Goal: Transaction & Acquisition: Purchase product/service

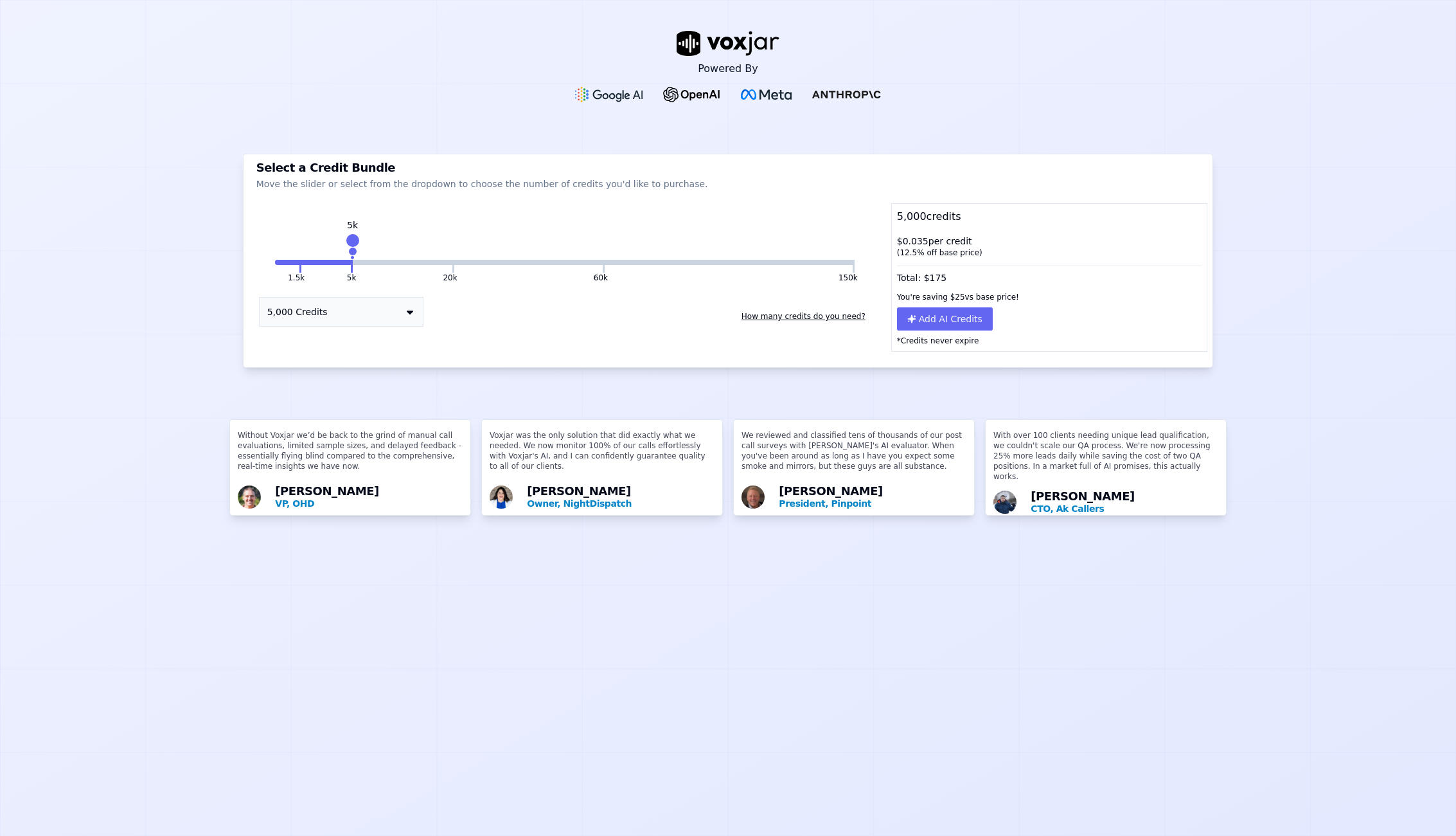
drag, startPoint x: 445, startPoint y: 240, endPoint x: 347, endPoint y: 240, distance: 98.0
click at [347, 240] on div at bounding box center [352, 240] width 18 height 18
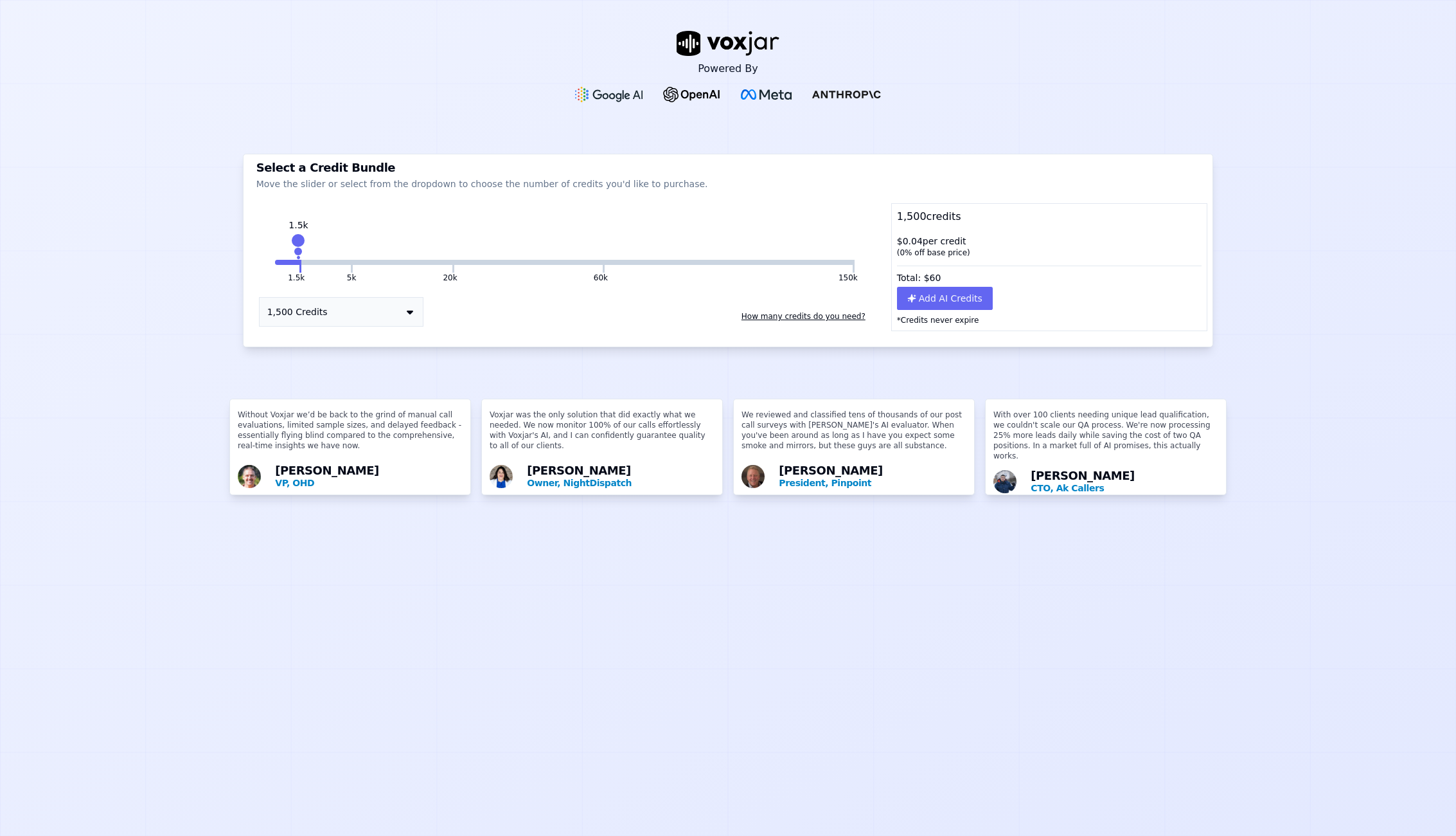
drag, startPoint x: 445, startPoint y: 238, endPoint x: 295, endPoint y: 246, distance: 150.2
click at [295, 246] on div at bounding box center [298, 240] width 18 height 18
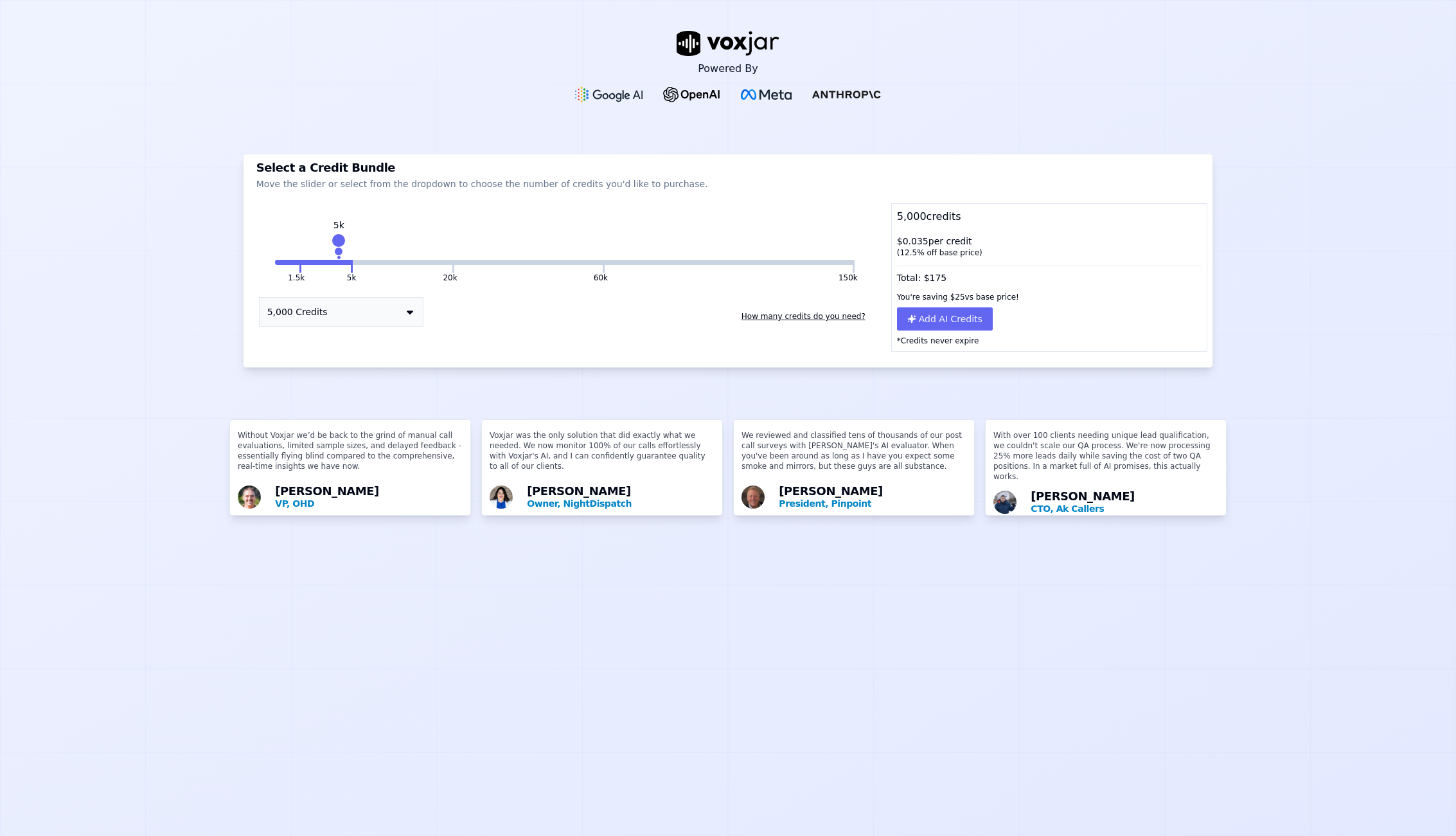
drag, startPoint x: 299, startPoint y: 240, endPoint x: 334, endPoint y: 242, distance: 35.1
click at [334, 242] on div at bounding box center [339, 240] width 18 height 18
click at [801, 316] on button "How many credits do you need?" at bounding box center [804, 316] width 134 height 21
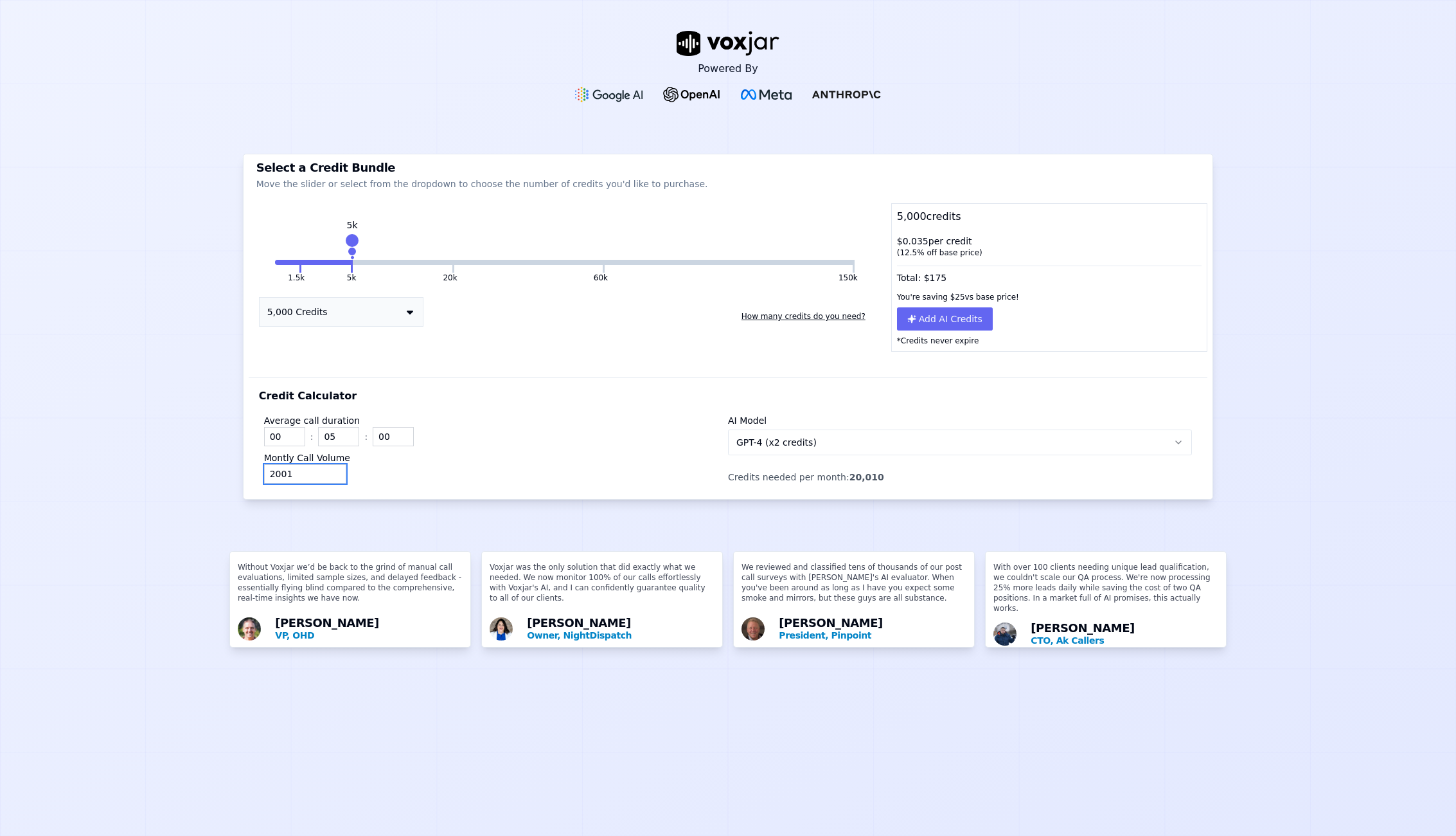
click at [332, 469] on input "2001" at bounding box center [305, 474] width 83 height 19
click at [332, 477] on input "2000" at bounding box center [305, 474] width 83 height 19
drag, startPoint x: 285, startPoint y: 473, endPoint x: 263, endPoint y: 476, distance: 22.2
click at [264, 476] on input "2000" at bounding box center [305, 474] width 83 height 19
type input "3850"
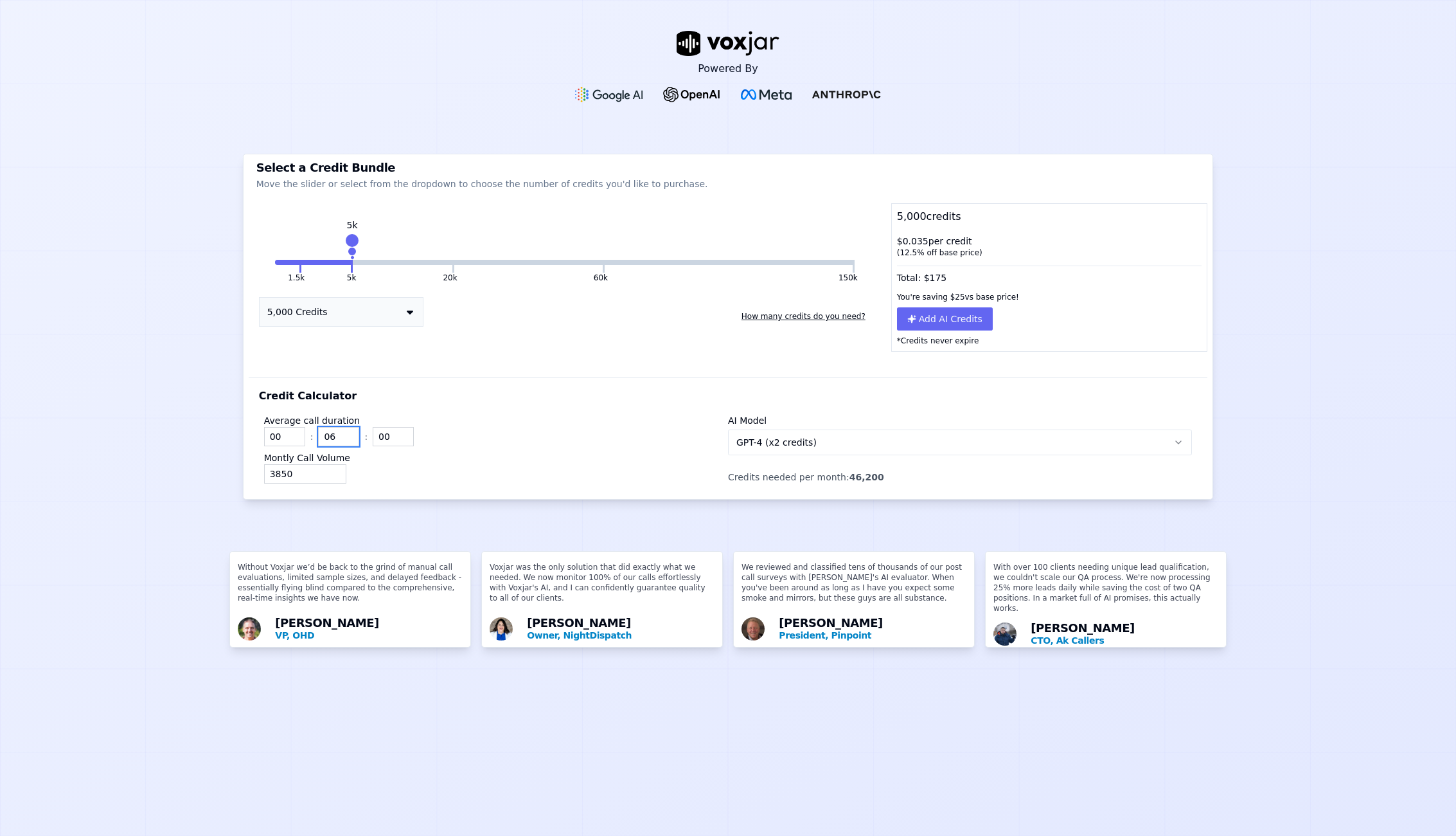
click at [345, 433] on input "06" at bounding box center [338, 436] width 41 height 19
type input "07"
click at [345, 433] on input "07" at bounding box center [338, 436] width 41 height 19
click at [394, 439] on input "00" at bounding box center [393, 436] width 41 height 19
type input "30"
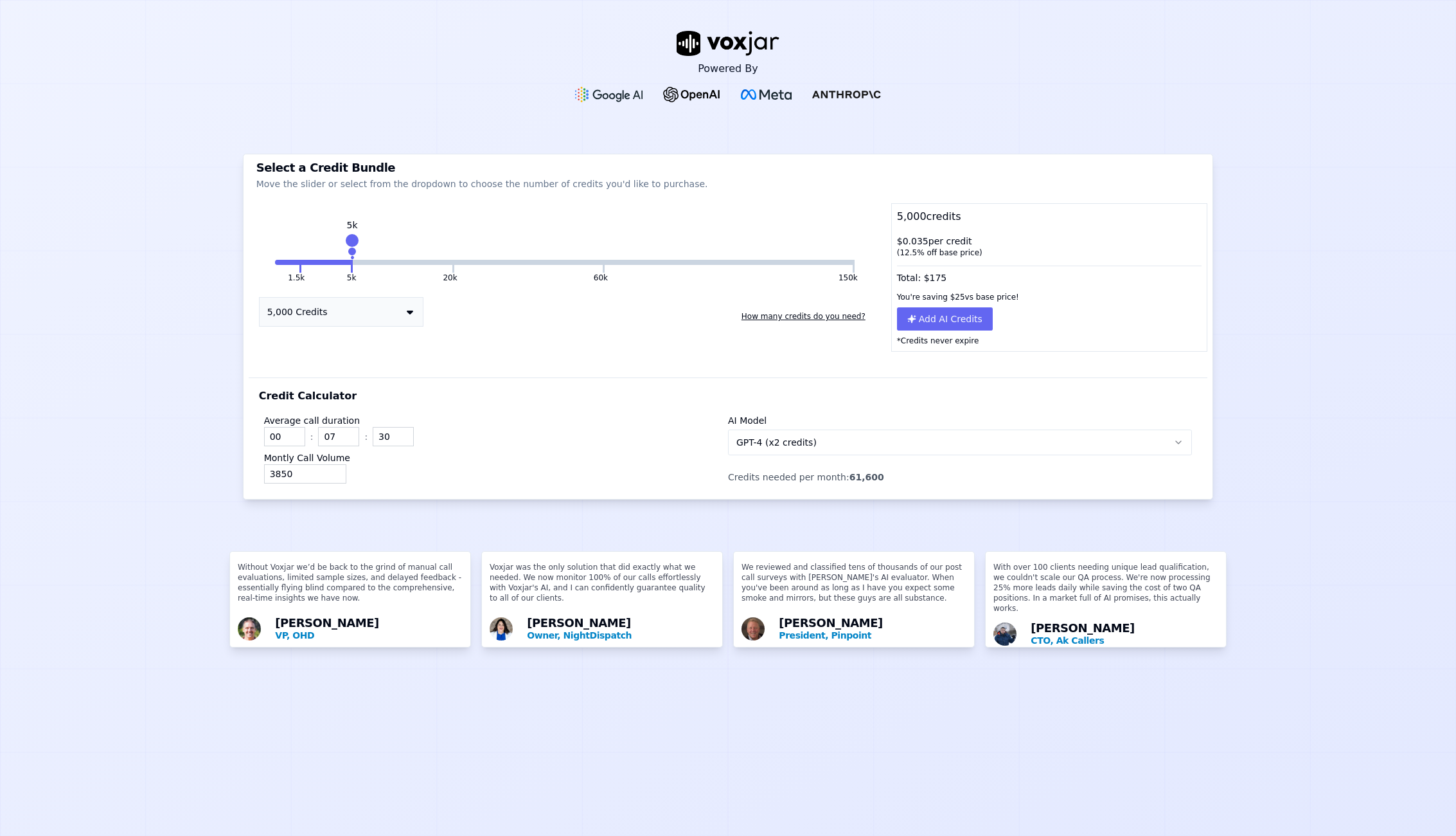
click at [471, 458] on div "Montly Call Volume 3850" at bounding box center [496, 467] width 464 height 32
drag, startPoint x: 348, startPoint y: 238, endPoint x: 594, endPoint y: 261, distance: 247.1
click at [594, 261] on div "1.5k 5k 20k 60k 150k 60k" at bounding box center [565, 262] width 580 height 5
click at [1173, 441] on icon "button" at bounding box center [1178, 442] width 10 height 10
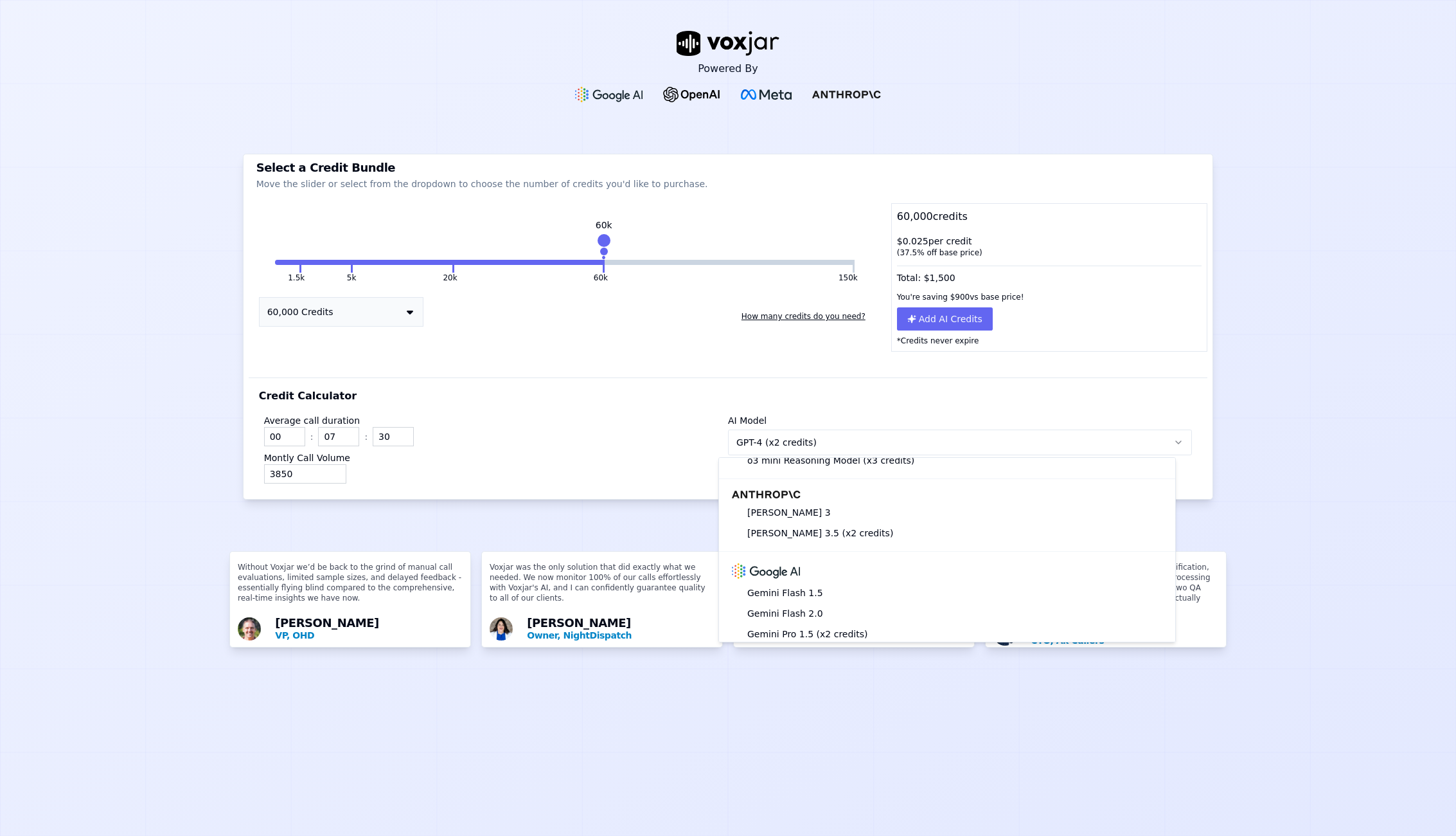
scroll to position [255, 0]
click at [647, 401] on div "Credit Calculator Average call duration 00 : 07 : 30 Montly Call Volume 3850 AI…" at bounding box center [728, 438] width 959 height 121
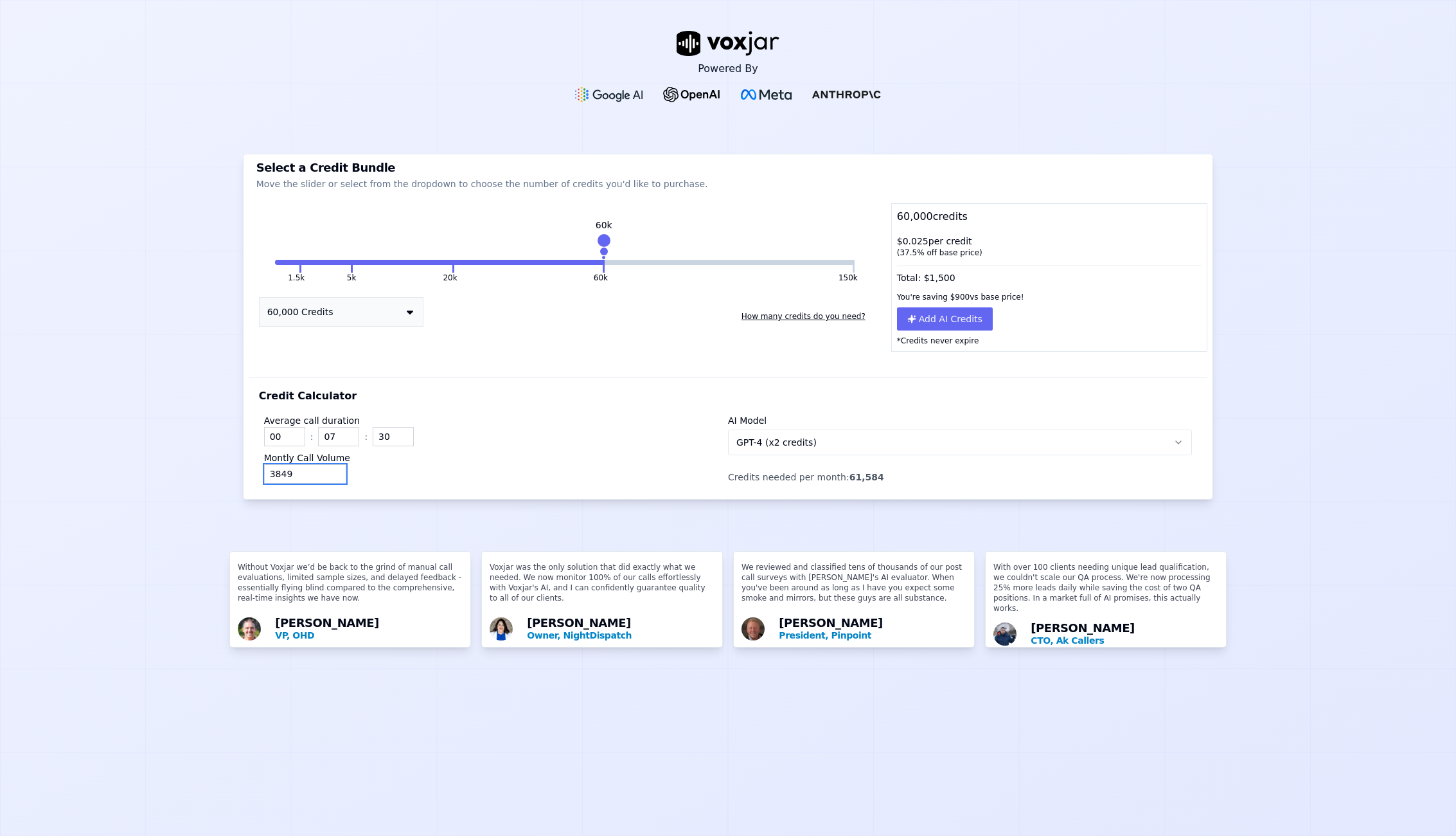
click at [332, 477] on input "3849" at bounding box center [305, 474] width 83 height 19
click at [332, 477] on input "3848" at bounding box center [305, 474] width 83 height 19
click at [332, 477] on input "3847" at bounding box center [305, 474] width 83 height 19
click at [332, 477] on input "3846" at bounding box center [305, 474] width 83 height 19
type input "3845"
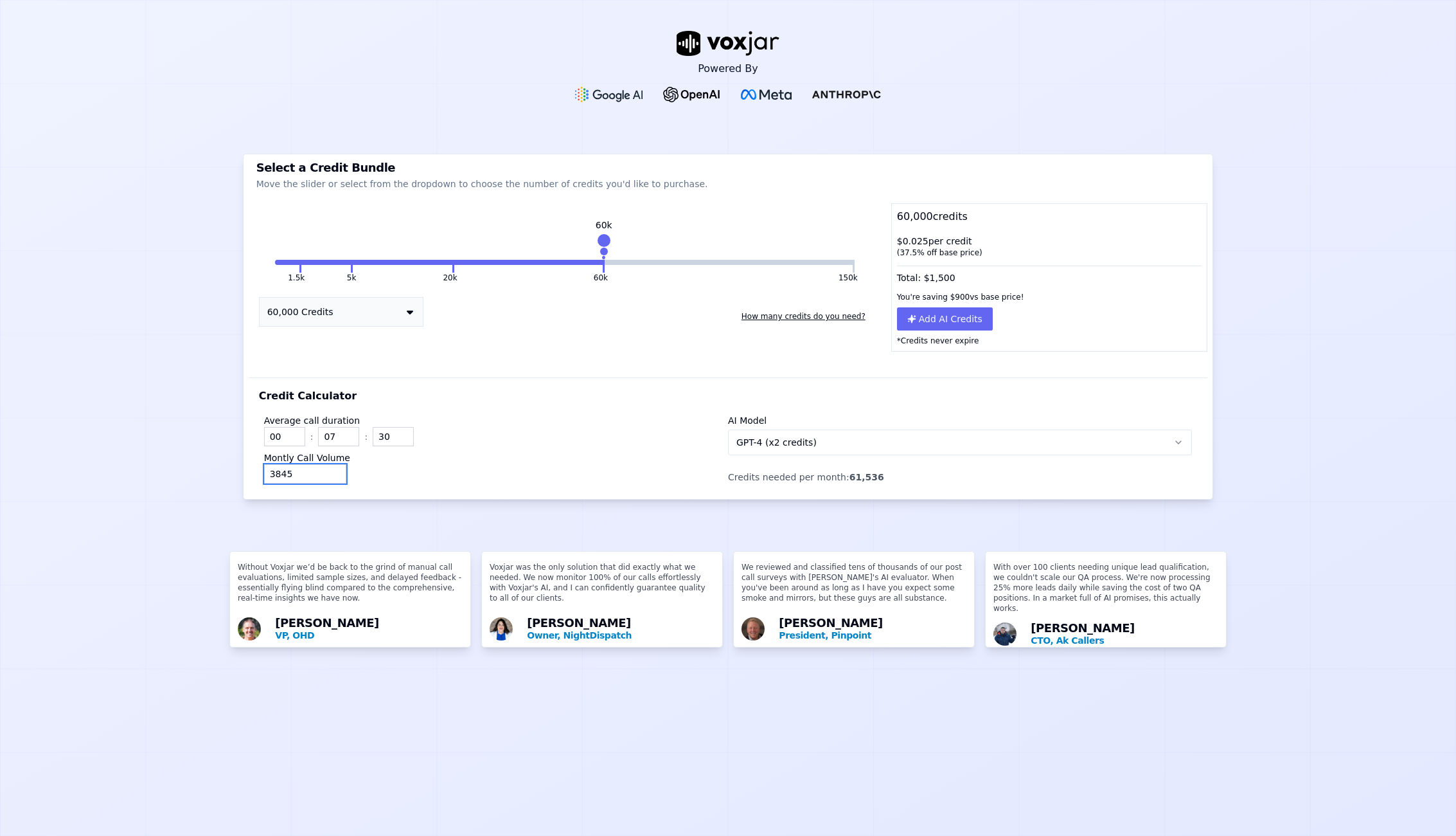
click at [332, 477] on input "3845" at bounding box center [305, 474] width 83 height 19
click at [407, 311] on icon at bounding box center [410, 312] width 7 height 10
click at [320, 375] on div "20,000 Credits" at bounding box center [341, 372] width 163 height 18
click at [961, 217] on div "60,000 credits" at bounding box center [1050, 217] width 315 height 26
click at [290, 431] on input "01" at bounding box center [284, 436] width 41 height 19
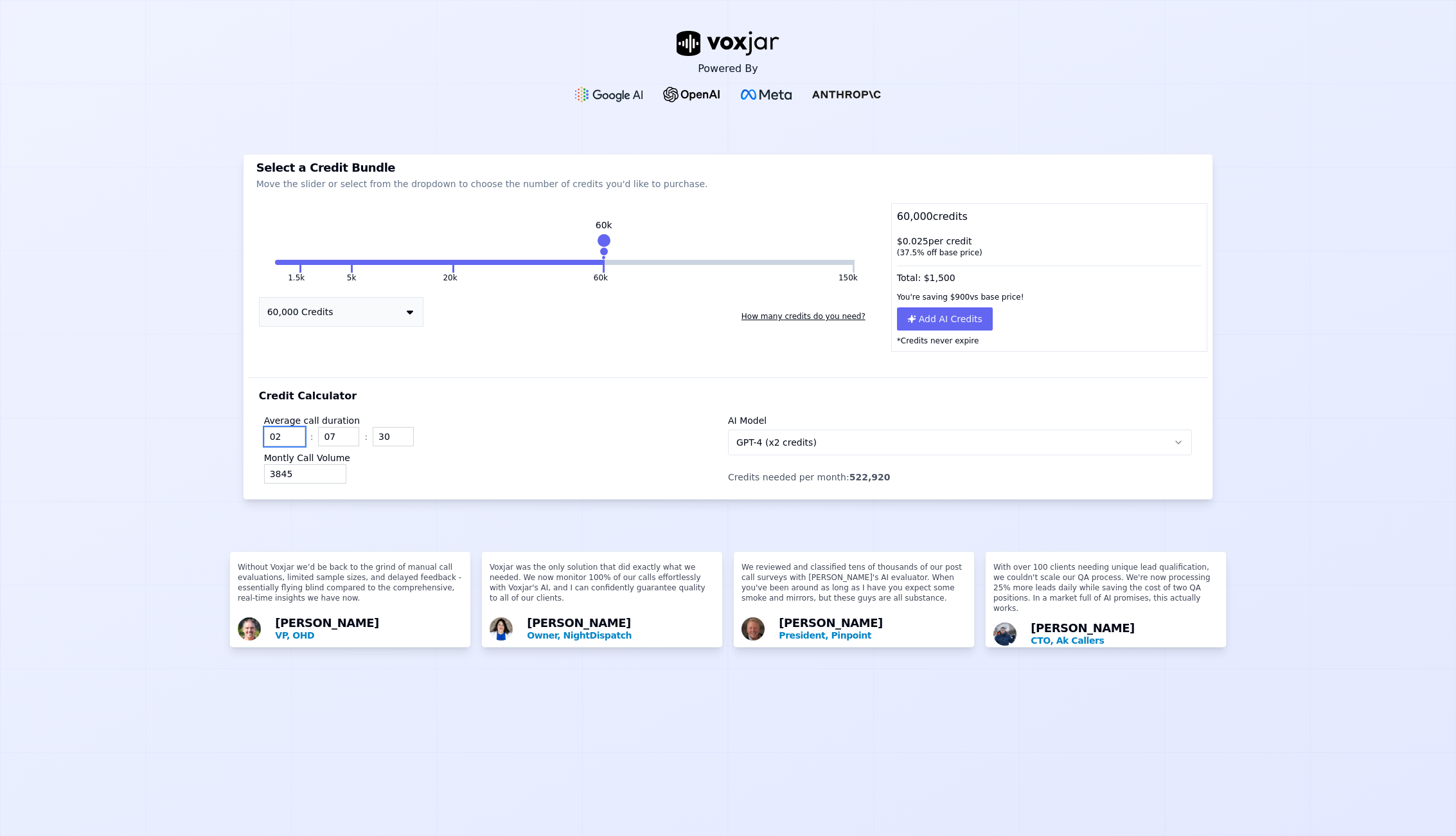
click at [290, 431] on input "02" at bounding box center [284, 436] width 41 height 19
click at [290, 431] on input "03" at bounding box center [284, 436] width 41 height 19
click at [290, 431] on input "04" at bounding box center [284, 436] width 41 height 19
click at [290, 441] on input "03" at bounding box center [284, 436] width 41 height 19
click at [290, 441] on input "02" at bounding box center [284, 436] width 41 height 19
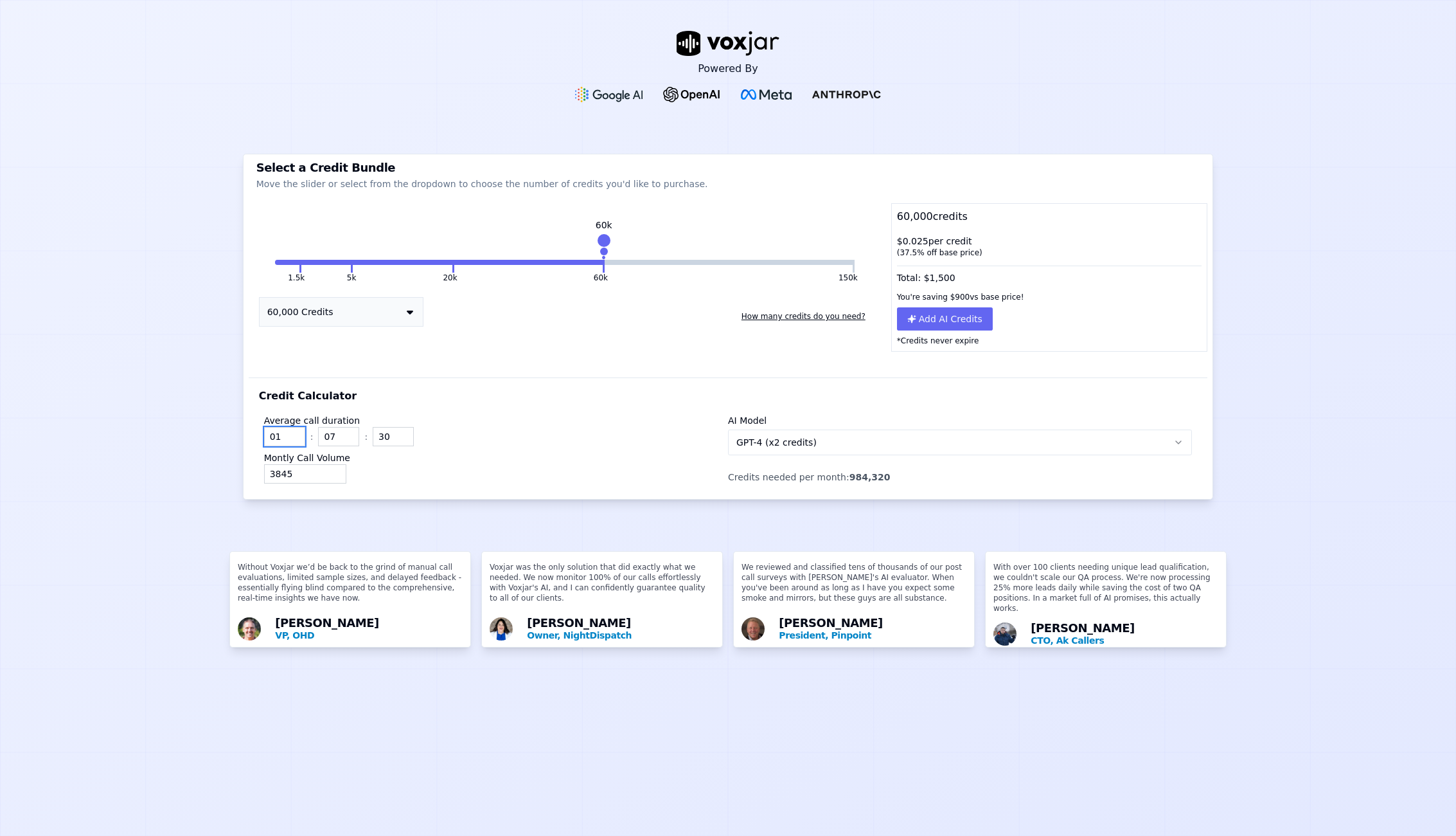
click at [290, 441] on input "01" at bounding box center [284, 436] width 41 height 19
type input "00"
click at [290, 441] on input "00" at bounding box center [284, 436] width 41 height 19
click at [479, 465] on div "3845" at bounding box center [496, 474] width 464 height 19
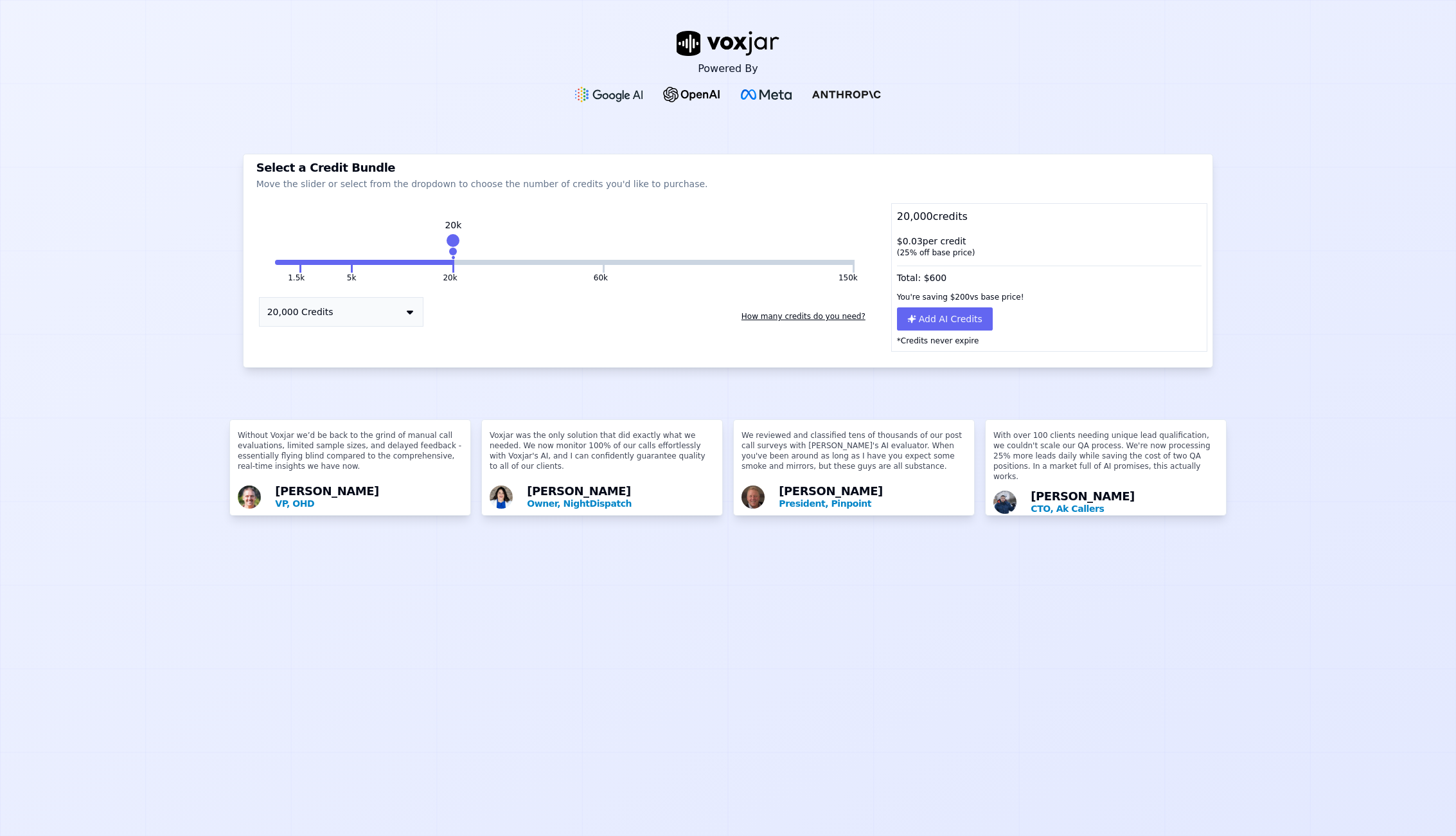
click at [792, 316] on button "How many credits do you need?" at bounding box center [804, 316] width 134 height 21
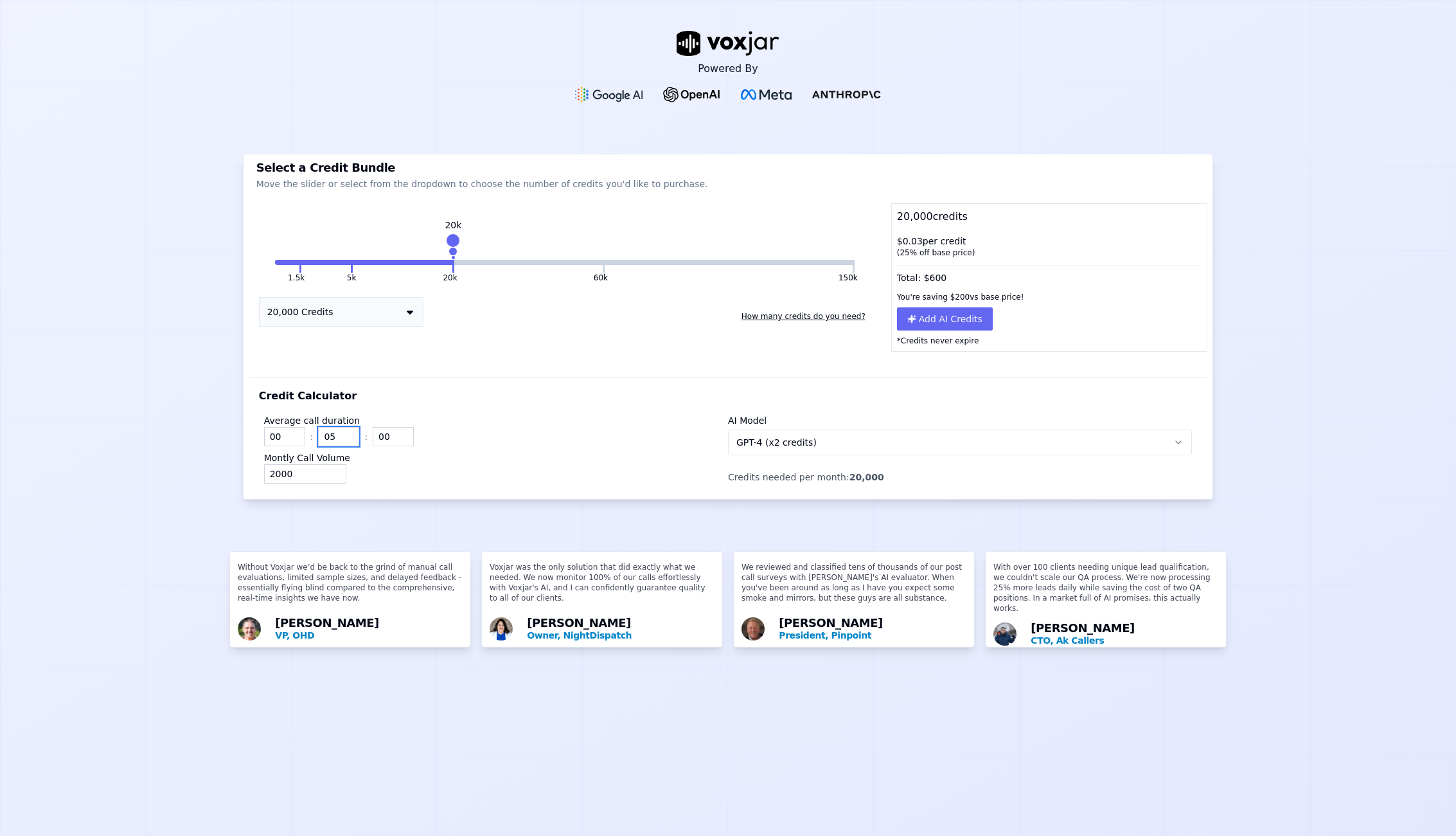
click at [323, 434] on input "05" at bounding box center [338, 436] width 41 height 19
type input "07"
click at [374, 432] on input "00" at bounding box center [393, 436] width 41 height 19
type input "30"
click at [266, 473] on input "2000" at bounding box center [305, 474] width 83 height 19
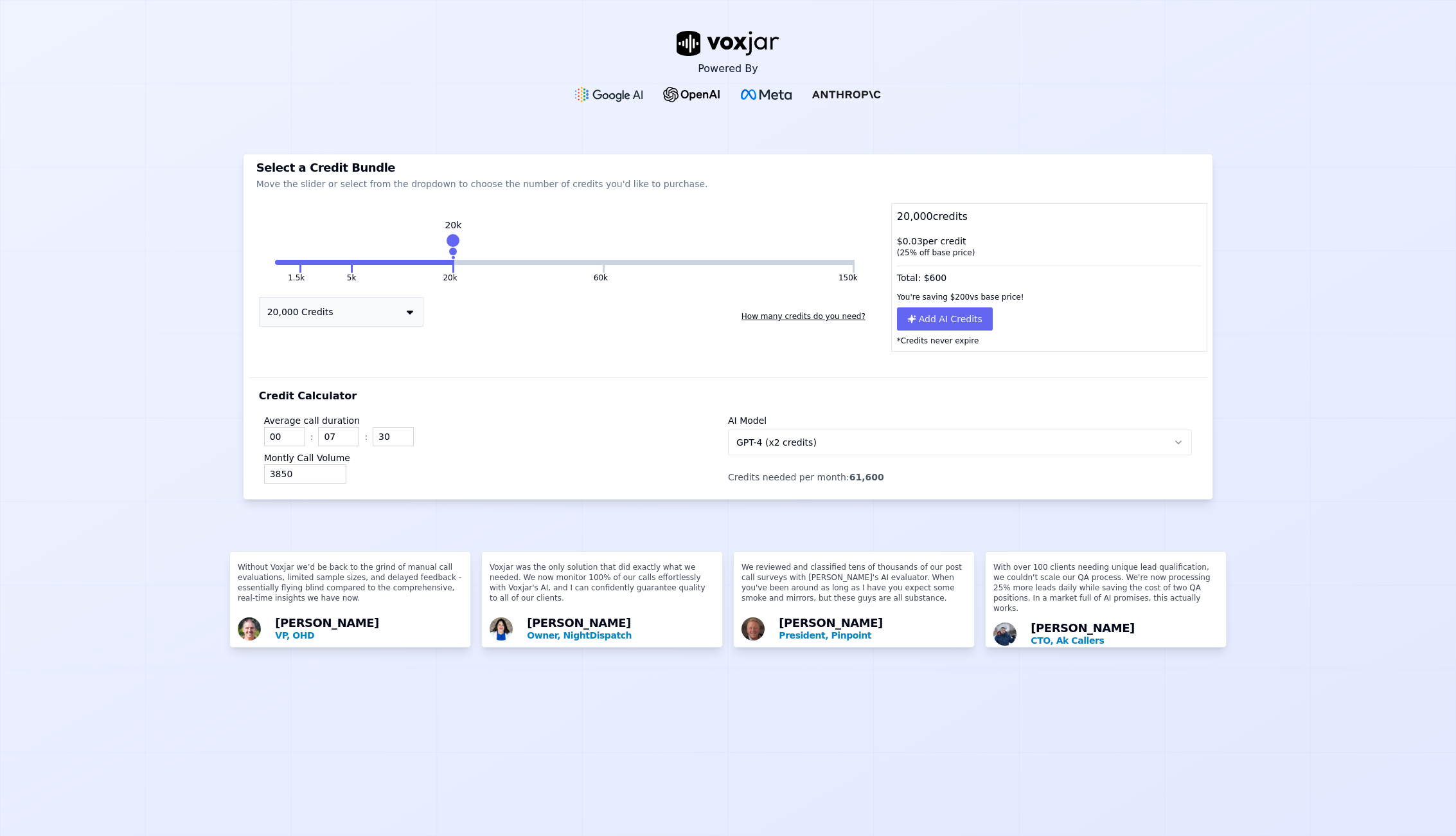
click at [876, 483] on div "Average call duration 00 : 07 : 30 Montly Call Volume 3850 AI Model GPT-4 (x2 c…" at bounding box center [728, 446] width 939 height 85
click at [1173, 440] on icon "button" at bounding box center [1178, 442] width 10 height 10
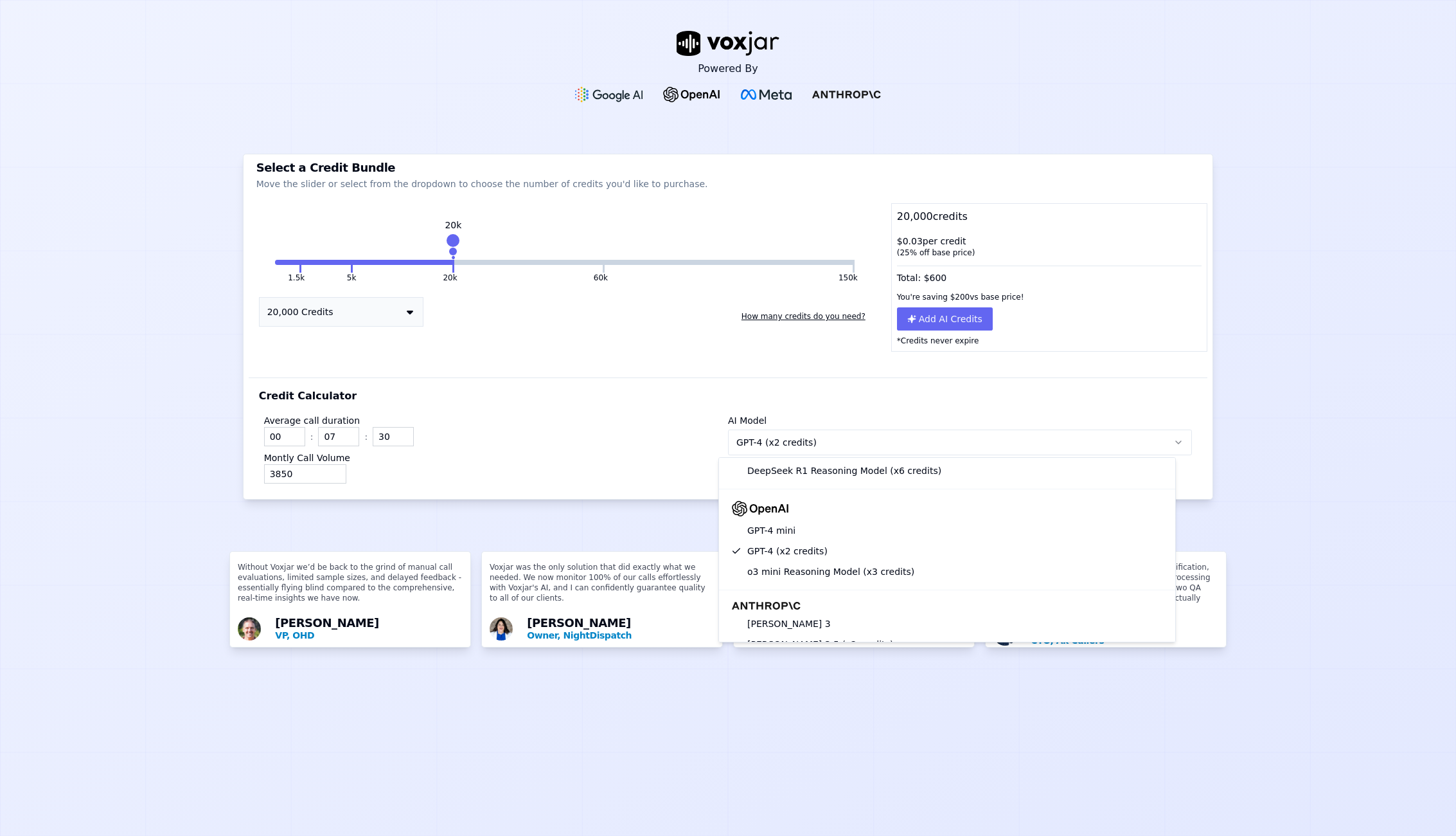
scroll to position [129, 0]
click at [802, 526] on div "GPT-4 mini" at bounding box center [947, 526] width 440 height 21
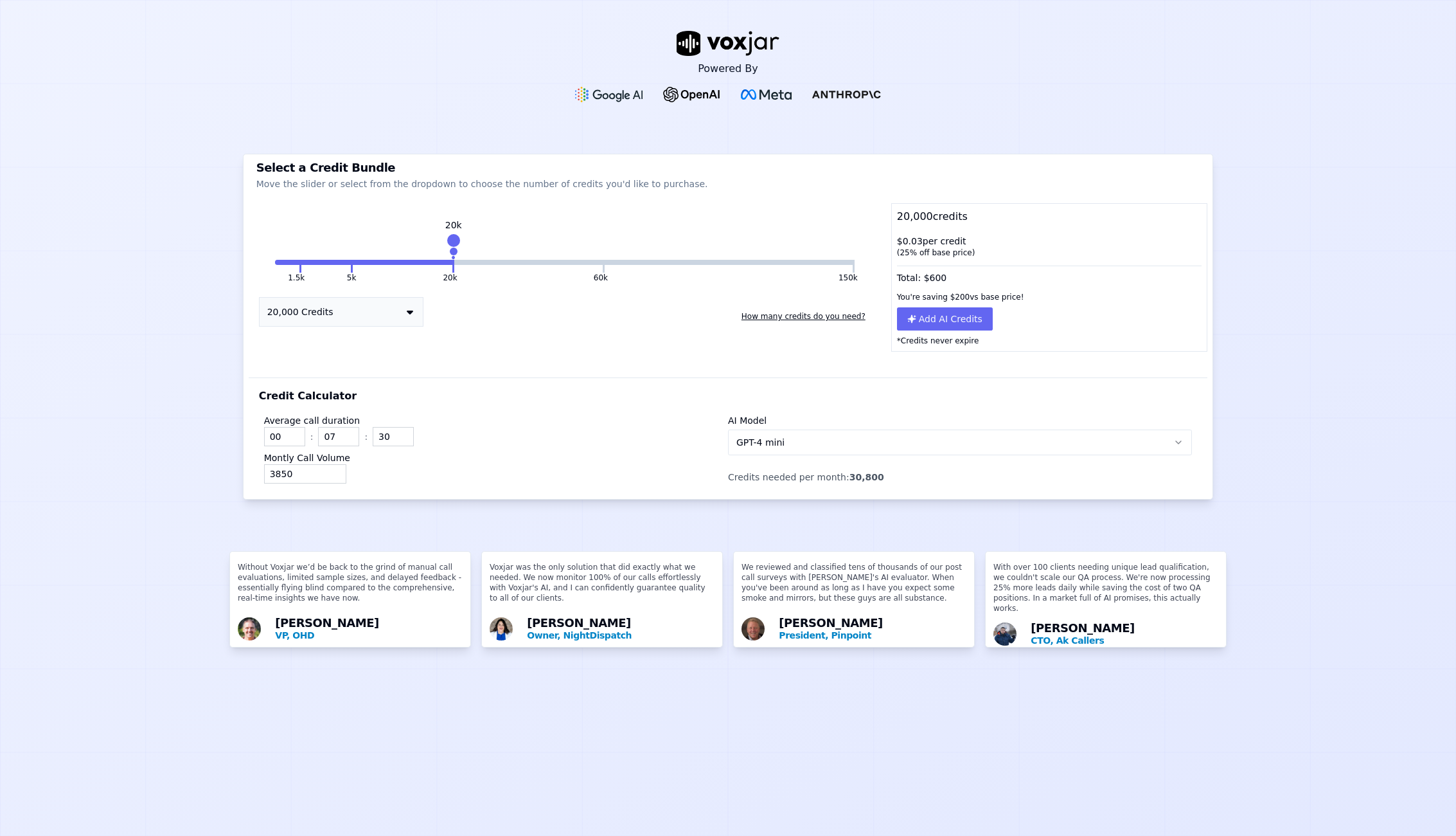
drag, startPoint x: 443, startPoint y: 239, endPoint x: 447, endPoint y: 267, distance: 28.3
click at [447, 265] on div "1.5k 5k 20k 60k 150k 20k" at bounding box center [565, 262] width 580 height 5
click at [408, 310] on icon at bounding box center [410, 312] width 7 height 10
click at [638, 377] on div "Credit Calculator Average call duration 00 : 07 : 30 Montly Call Volume 3850 AI…" at bounding box center [728, 438] width 959 height 121
click at [1176, 441] on icon "button" at bounding box center [1178, 441] width 5 height 2
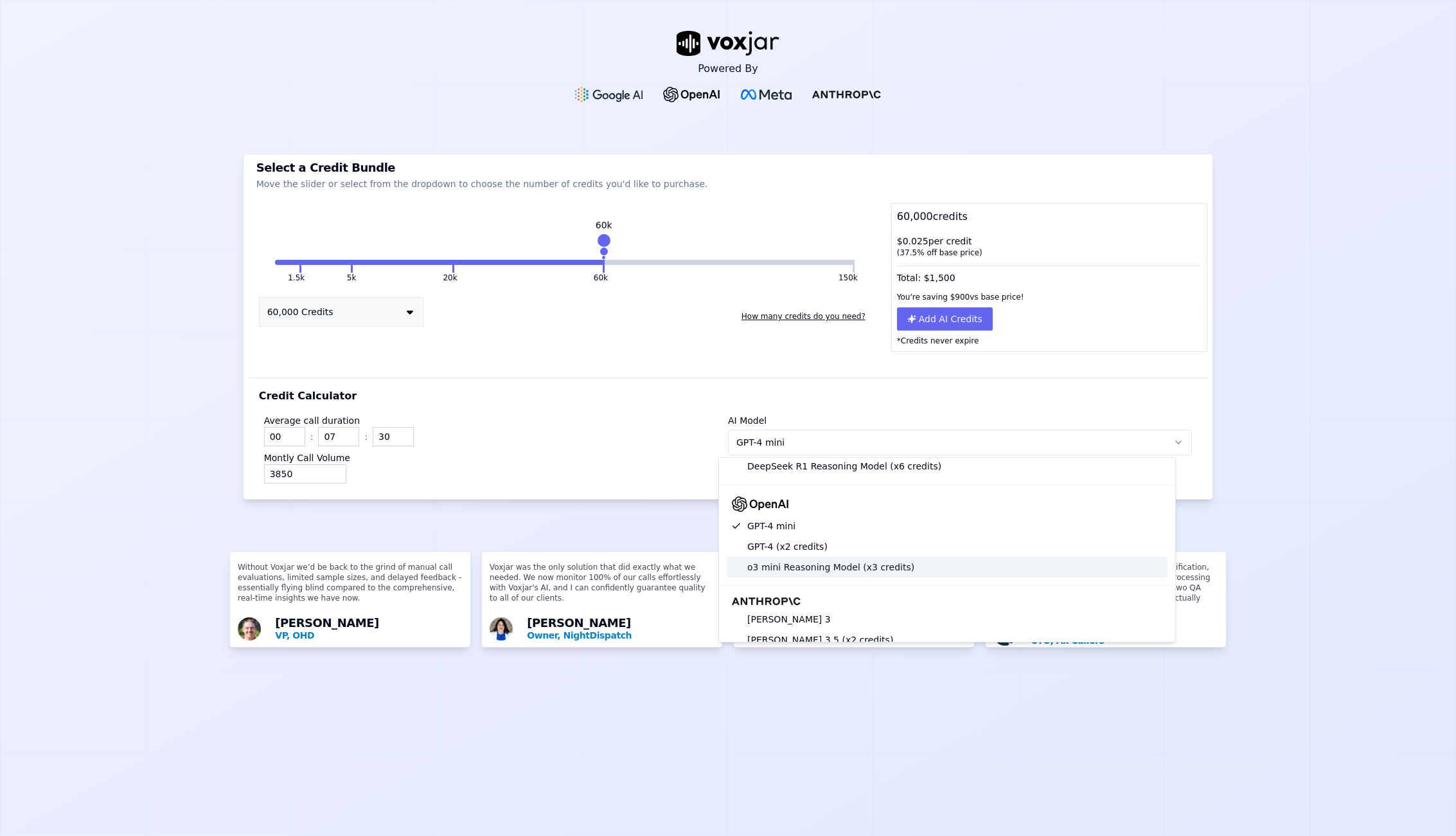
scroll to position [0, 0]
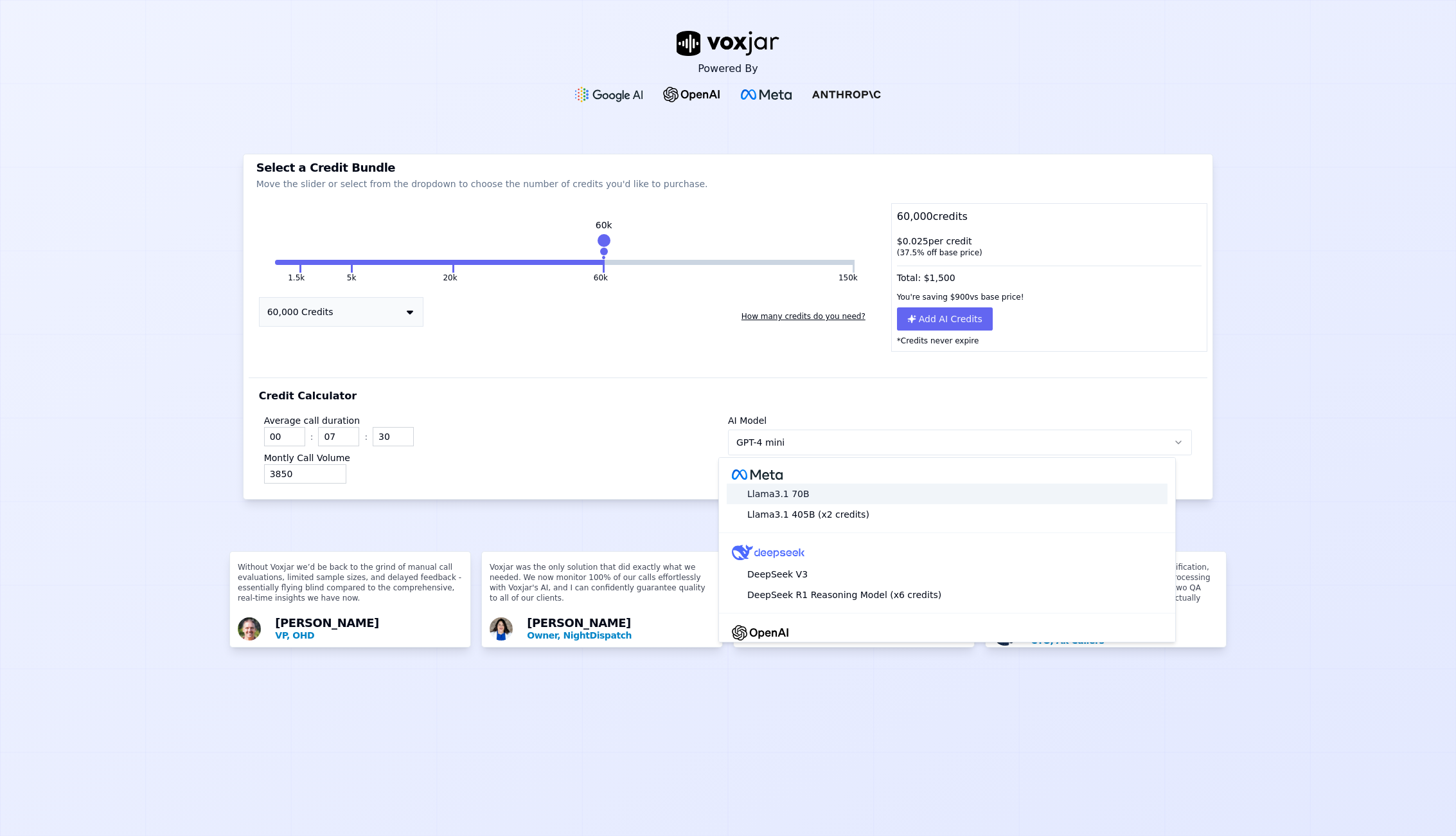
click at [819, 494] on div "Llama3.1 70B" at bounding box center [947, 494] width 440 height 21
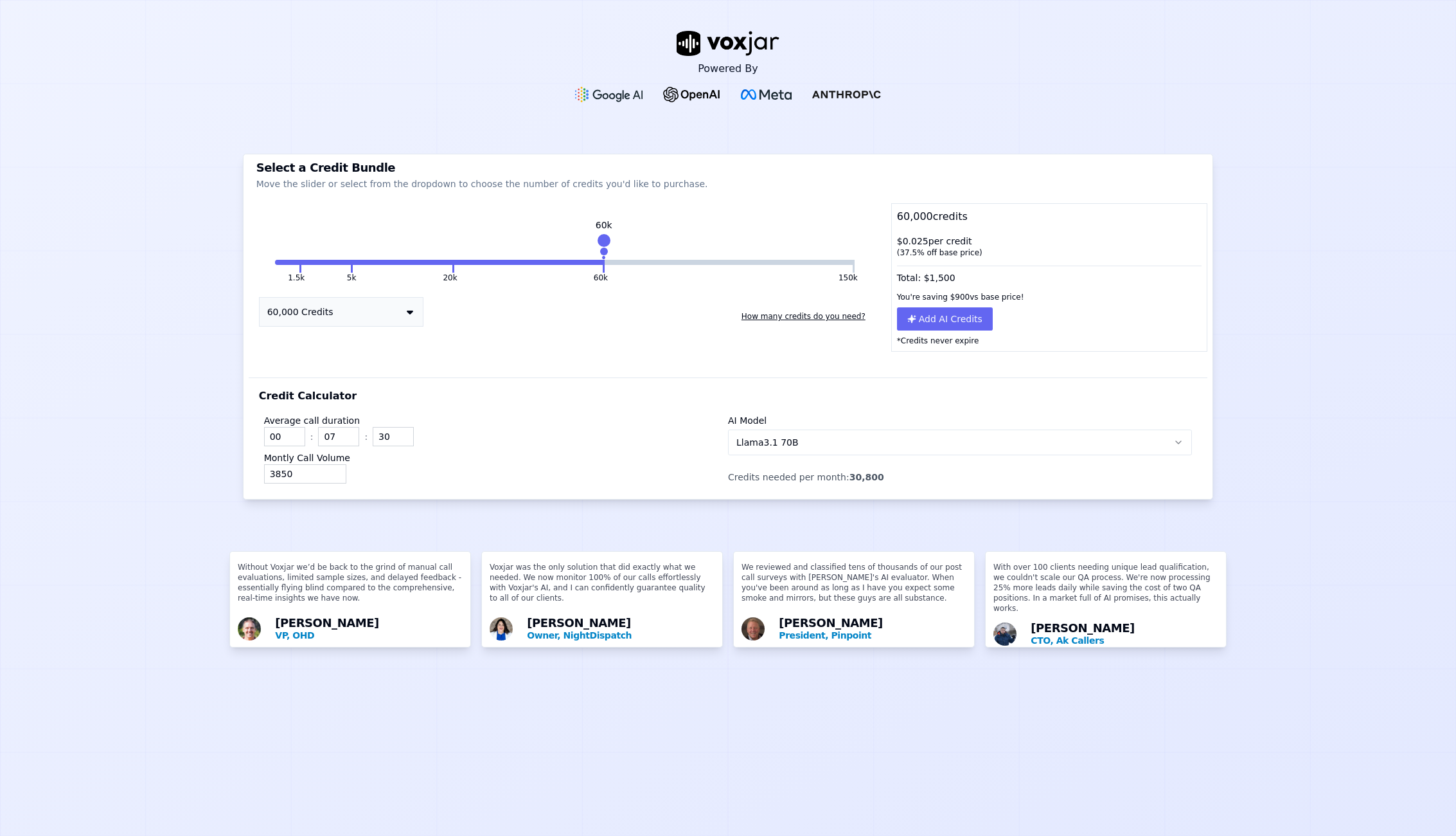
click at [1173, 437] on icon "button" at bounding box center [1178, 442] width 10 height 10
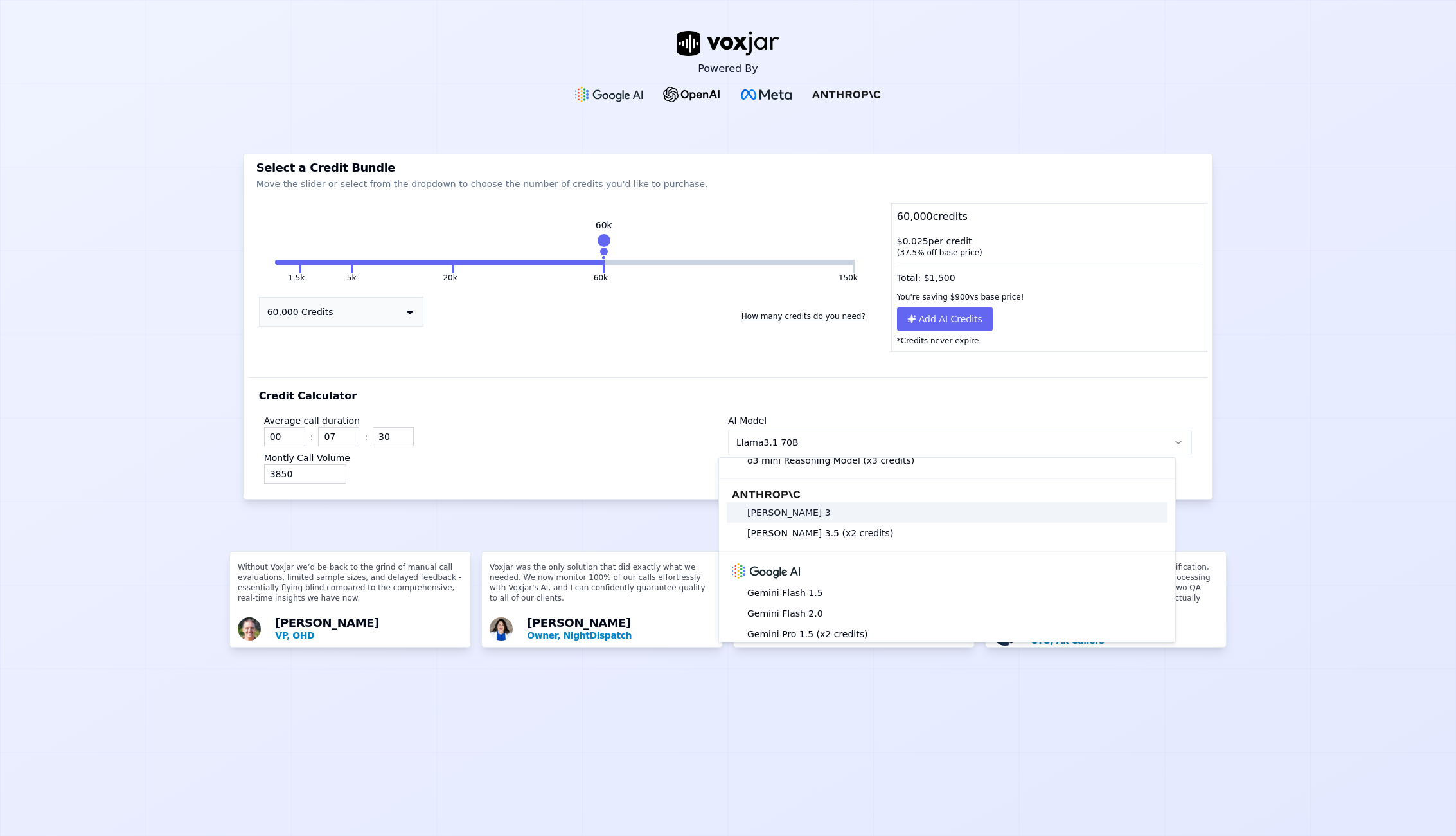
scroll to position [255, 0]
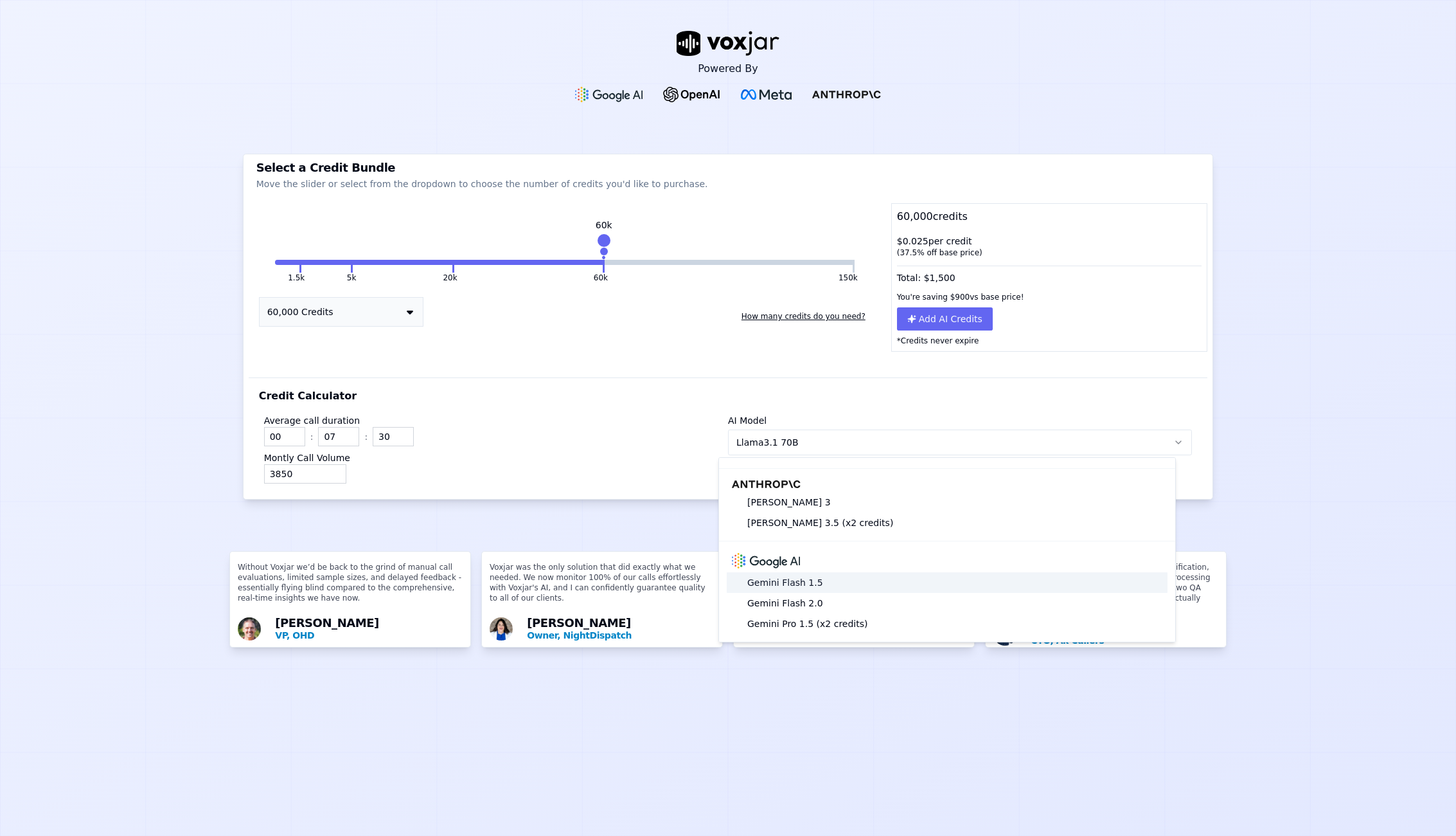
click at [818, 572] on div "Gemini Flash 1.5" at bounding box center [947, 583] width 440 height 21
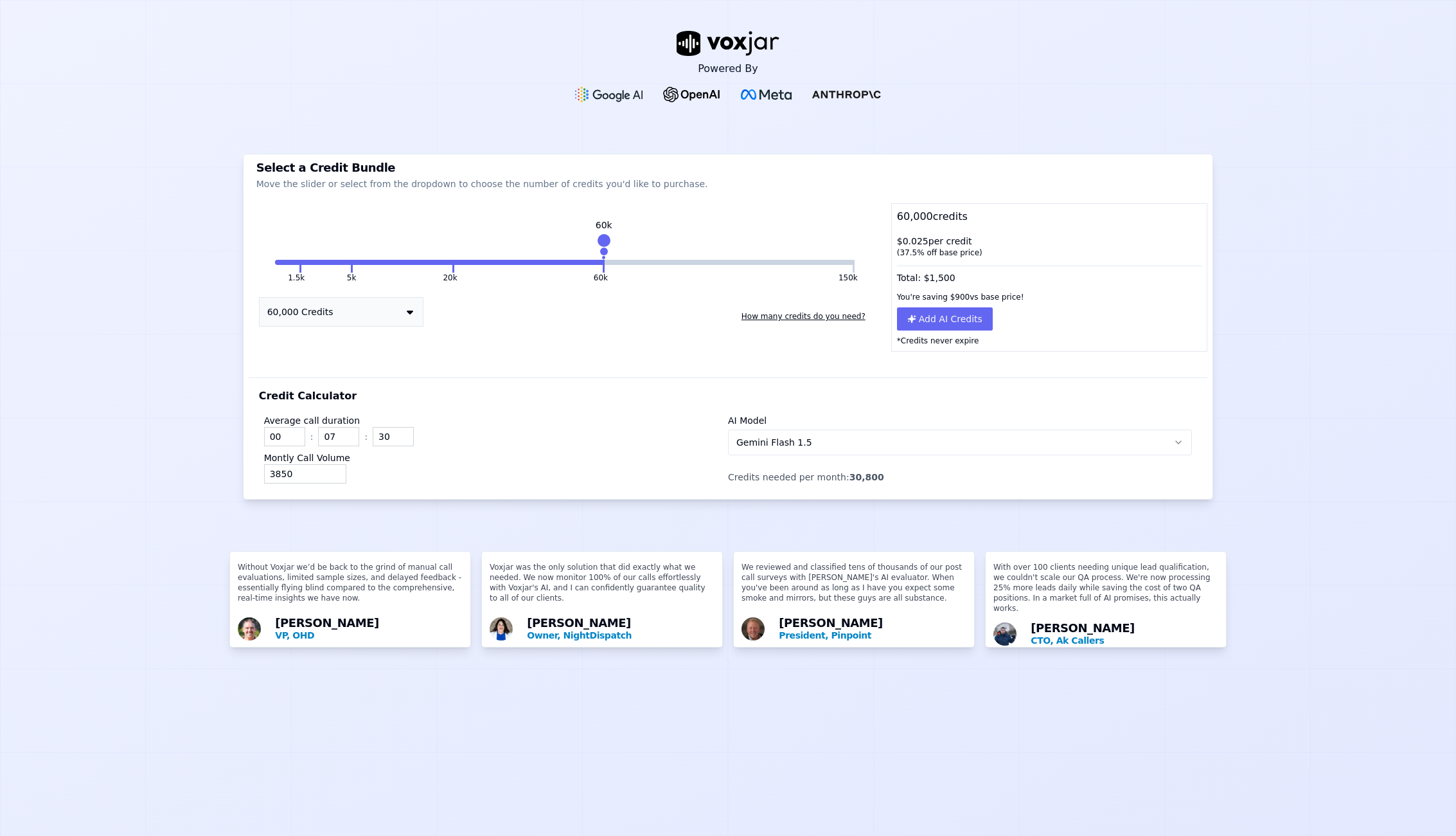
click at [1176, 441] on icon "button" at bounding box center [1178, 441] width 5 height 2
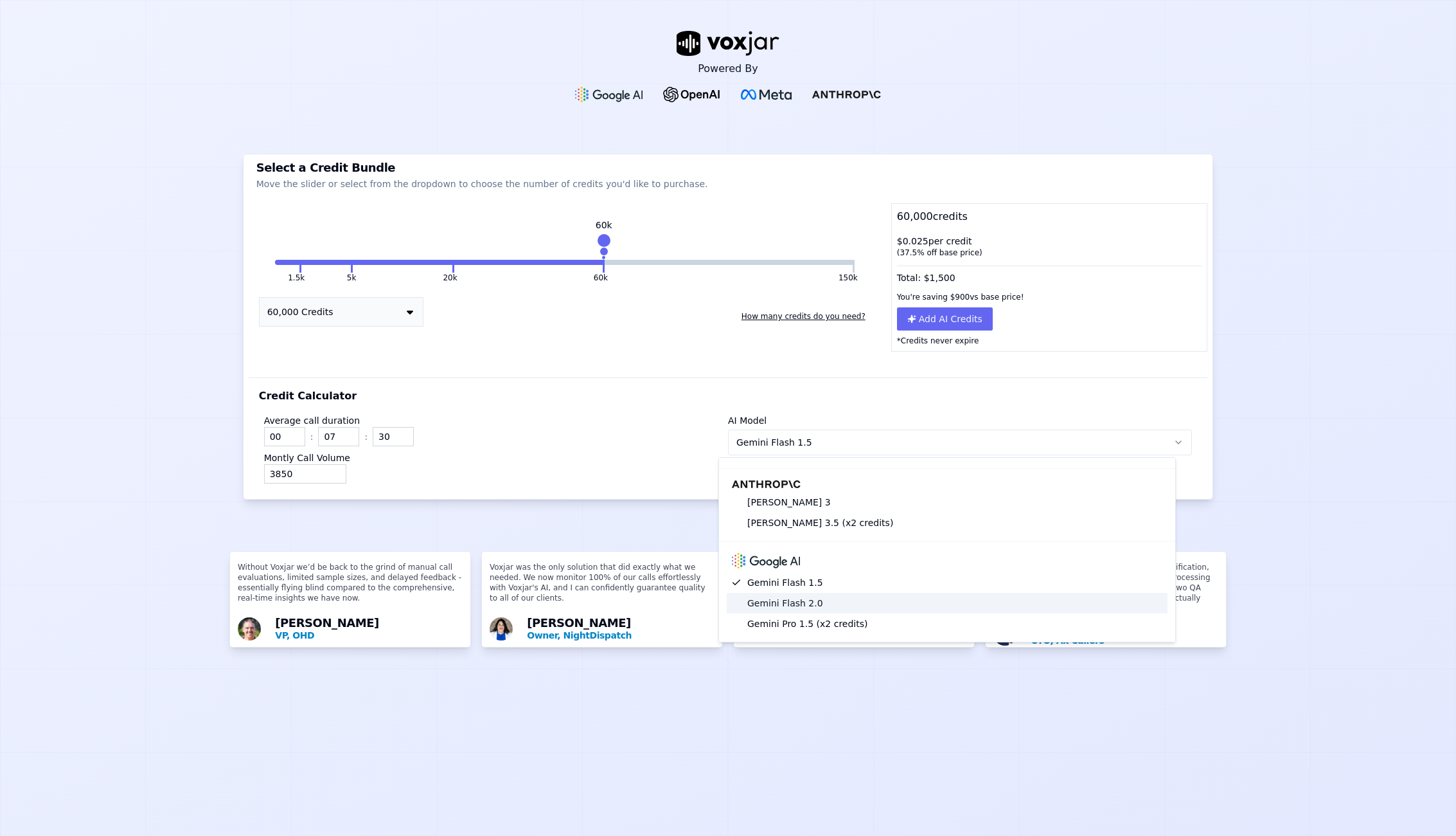
click at [794, 593] on div "Gemini Flash 2.0" at bounding box center [947, 603] width 440 height 21
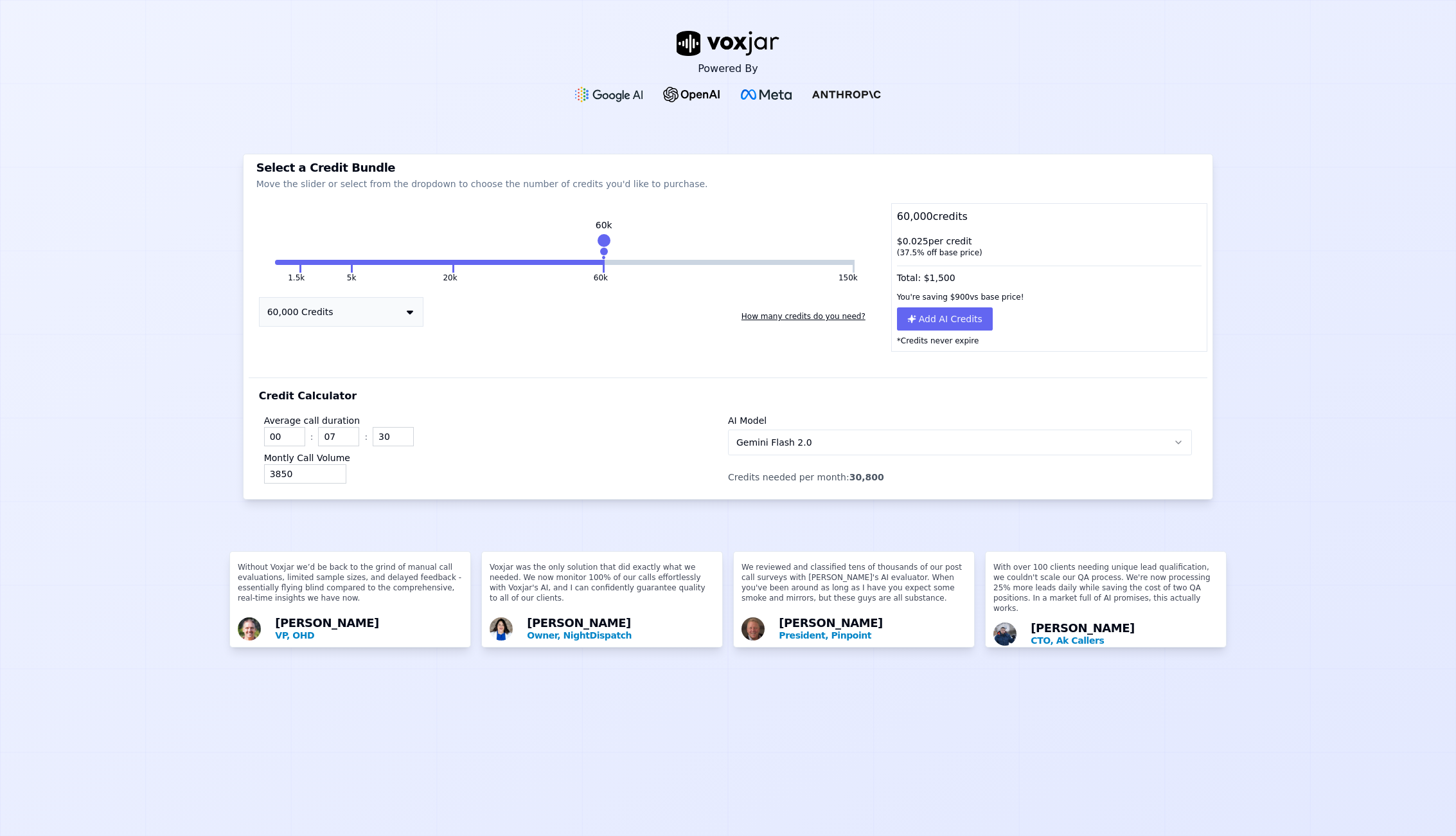
click at [1176, 441] on icon "button" at bounding box center [1178, 441] width 5 height 2
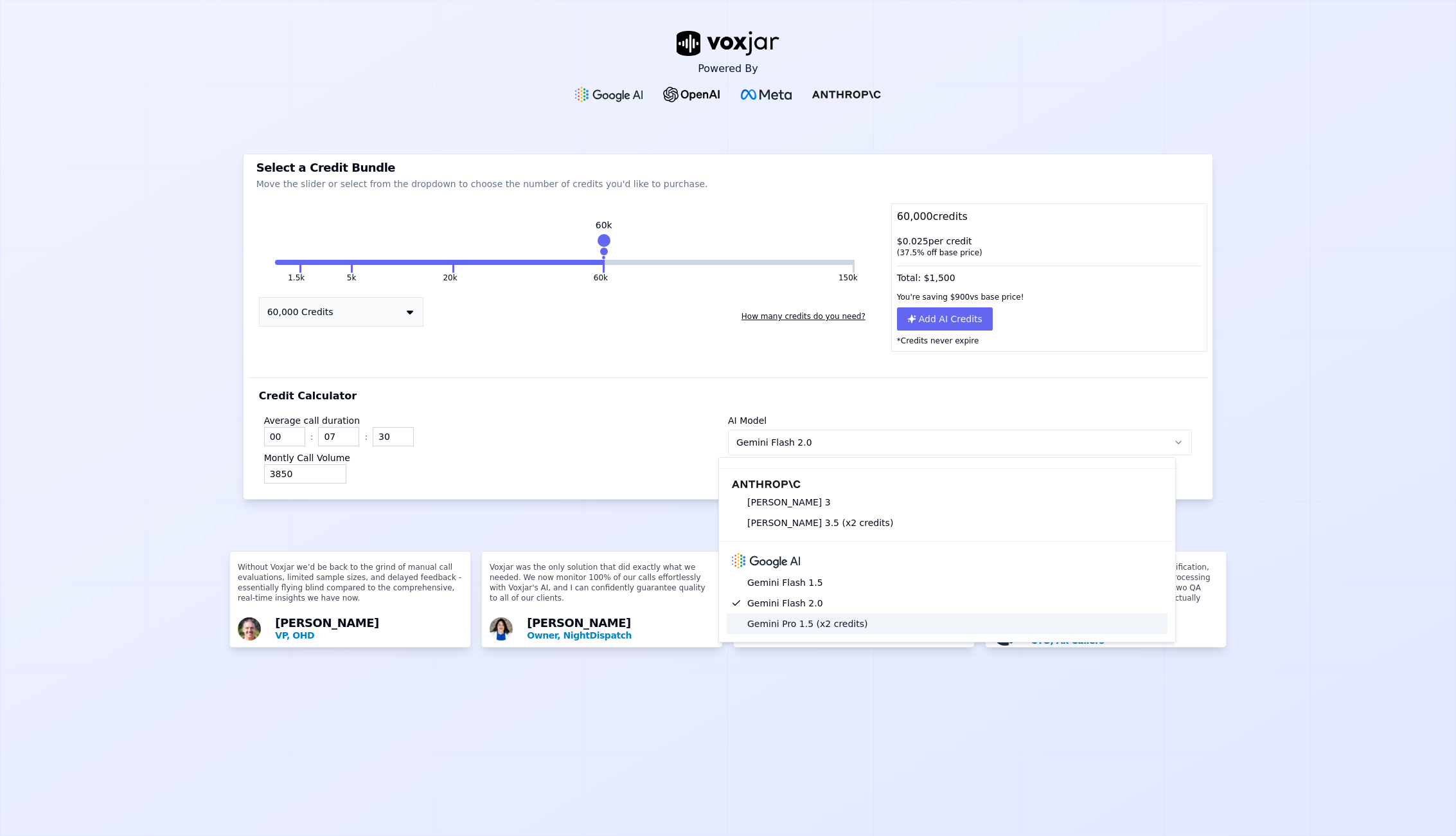
click at [794, 613] on div "Gemini Pro 1.5 (x2 credits)" at bounding box center [947, 624] width 440 height 21
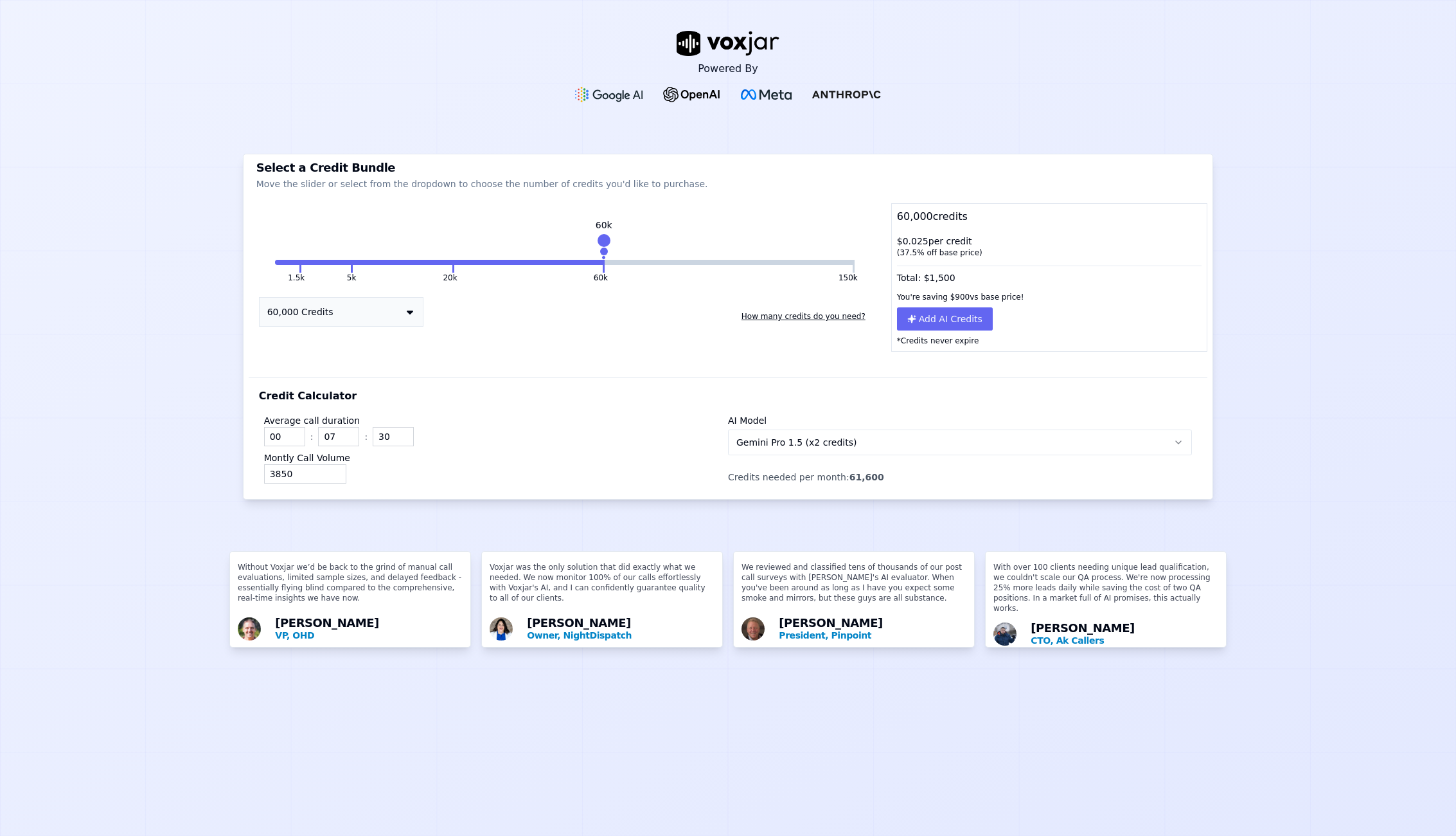
click at [1173, 438] on icon "button" at bounding box center [1178, 442] width 10 height 10
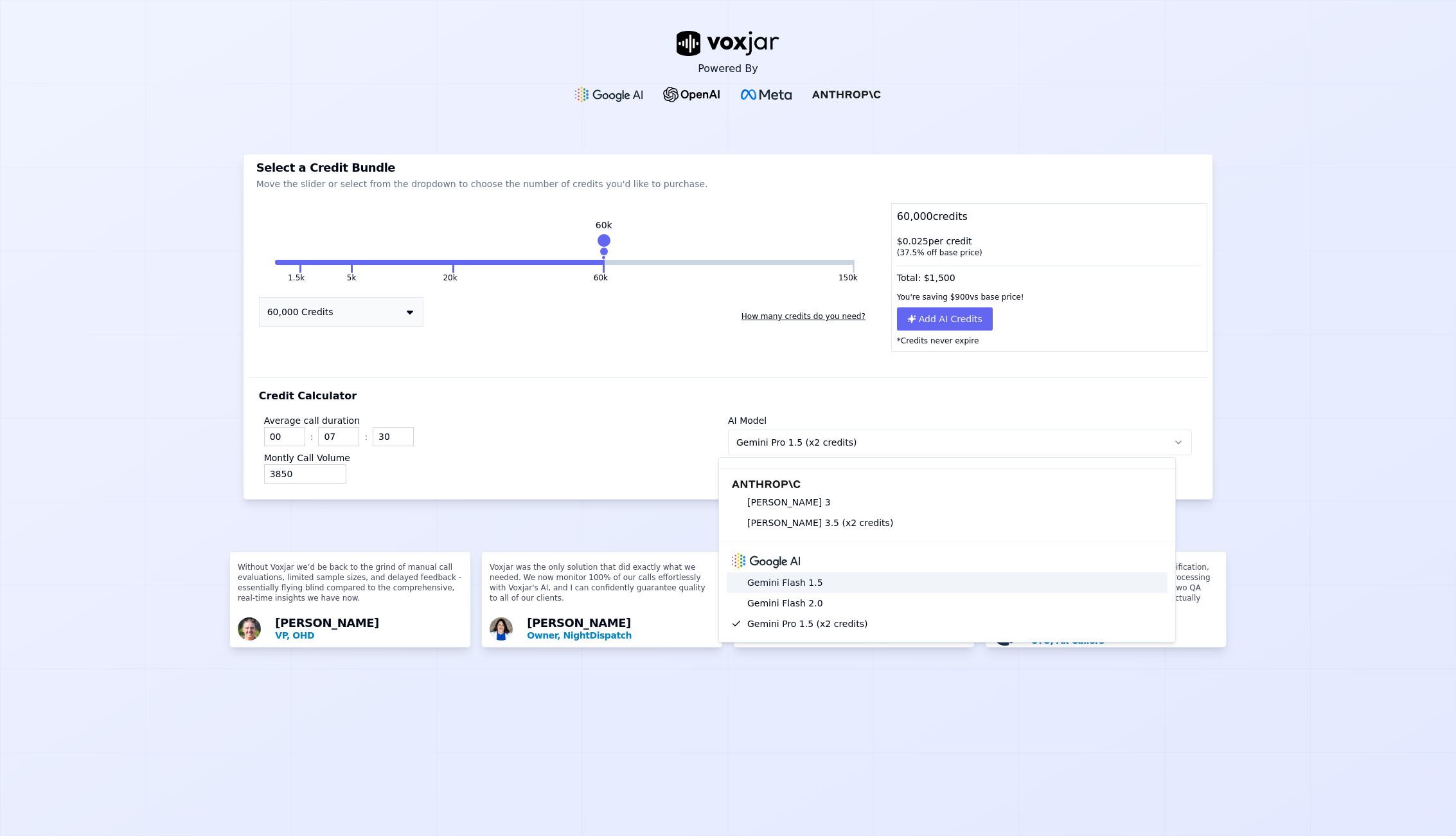
click at [791, 572] on div "Gemini Flash 1.5" at bounding box center [947, 583] width 440 height 21
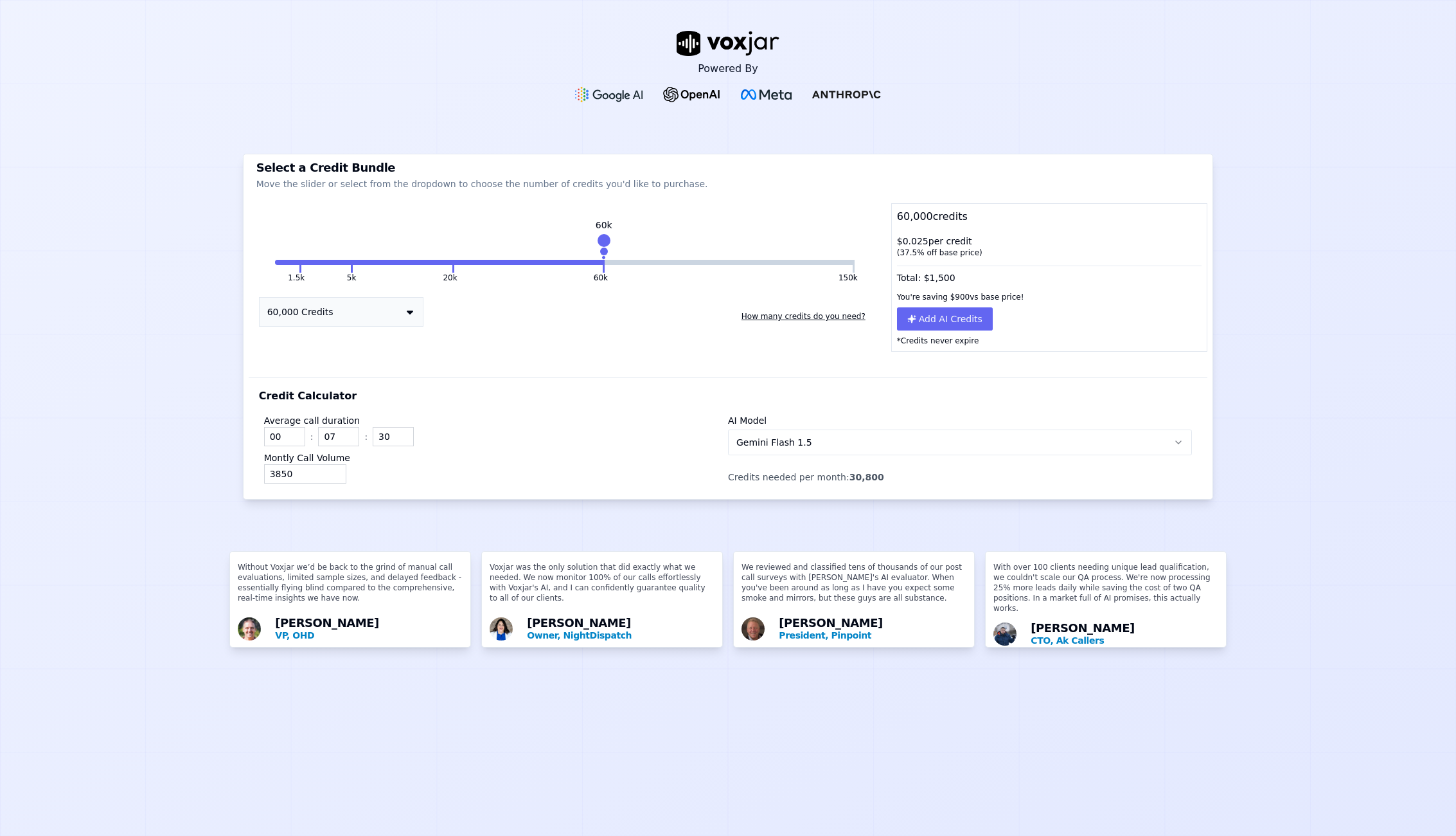
click at [658, 261] on button "150k" at bounding box center [728, 262] width 248 height 5
click at [408, 309] on icon at bounding box center [410, 312] width 7 height 10
click at [318, 335] on div "1,500 Credits" at bounding box center [341, 336] width 163 height 18
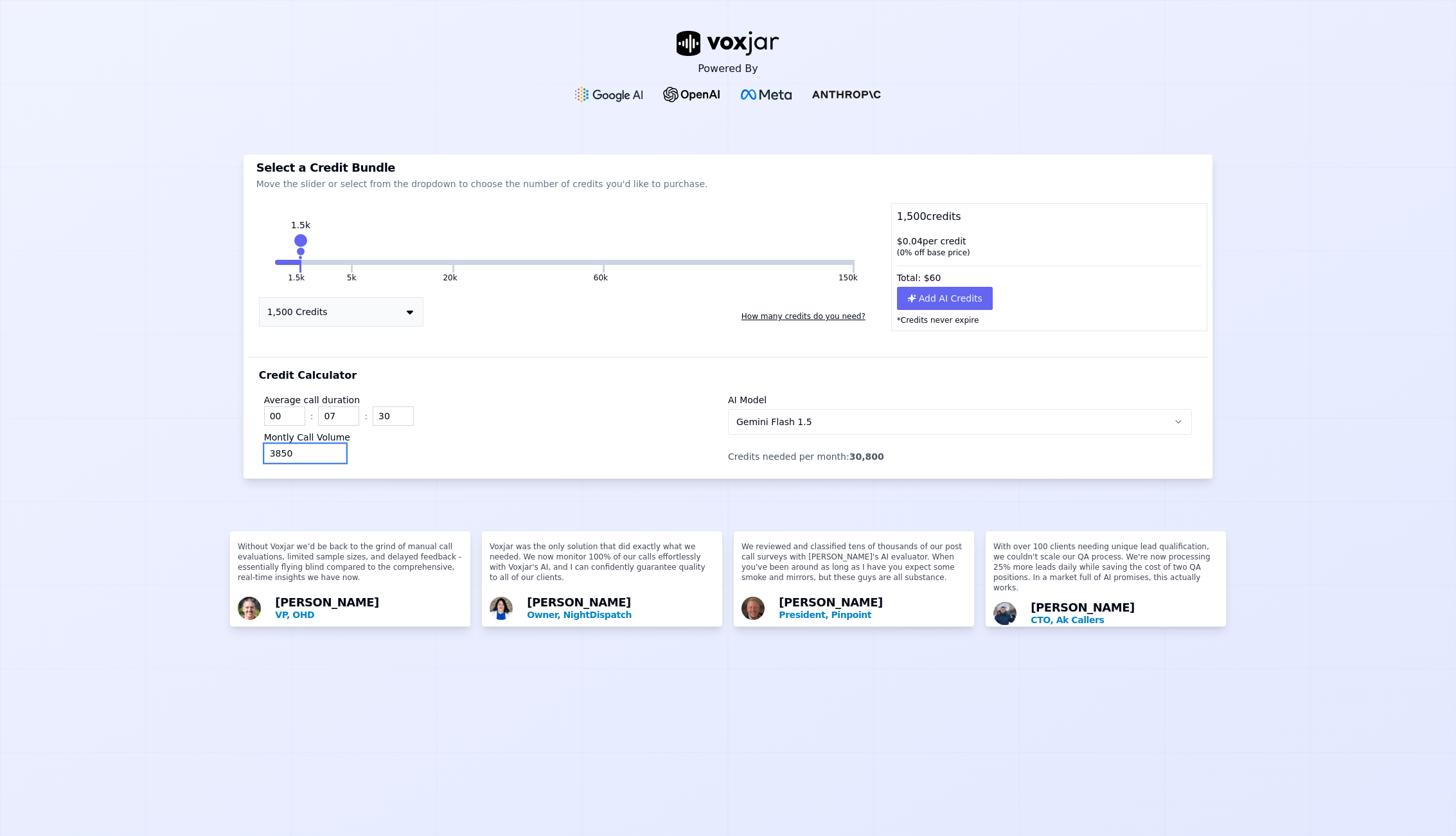
click at [267, 452] on input "3850" at bounding box center [305, 453] width 83 height 19
click at [455, 444] on div "850" at bounding box center [496, 453] width 464 height 19
type input "8"
click at [518, 455] on div "1000" at bounding box center [496, 453] width 464 height 19
click at [353, 262] on button "20k" at bounding box center [402, 262] width 99 height 5
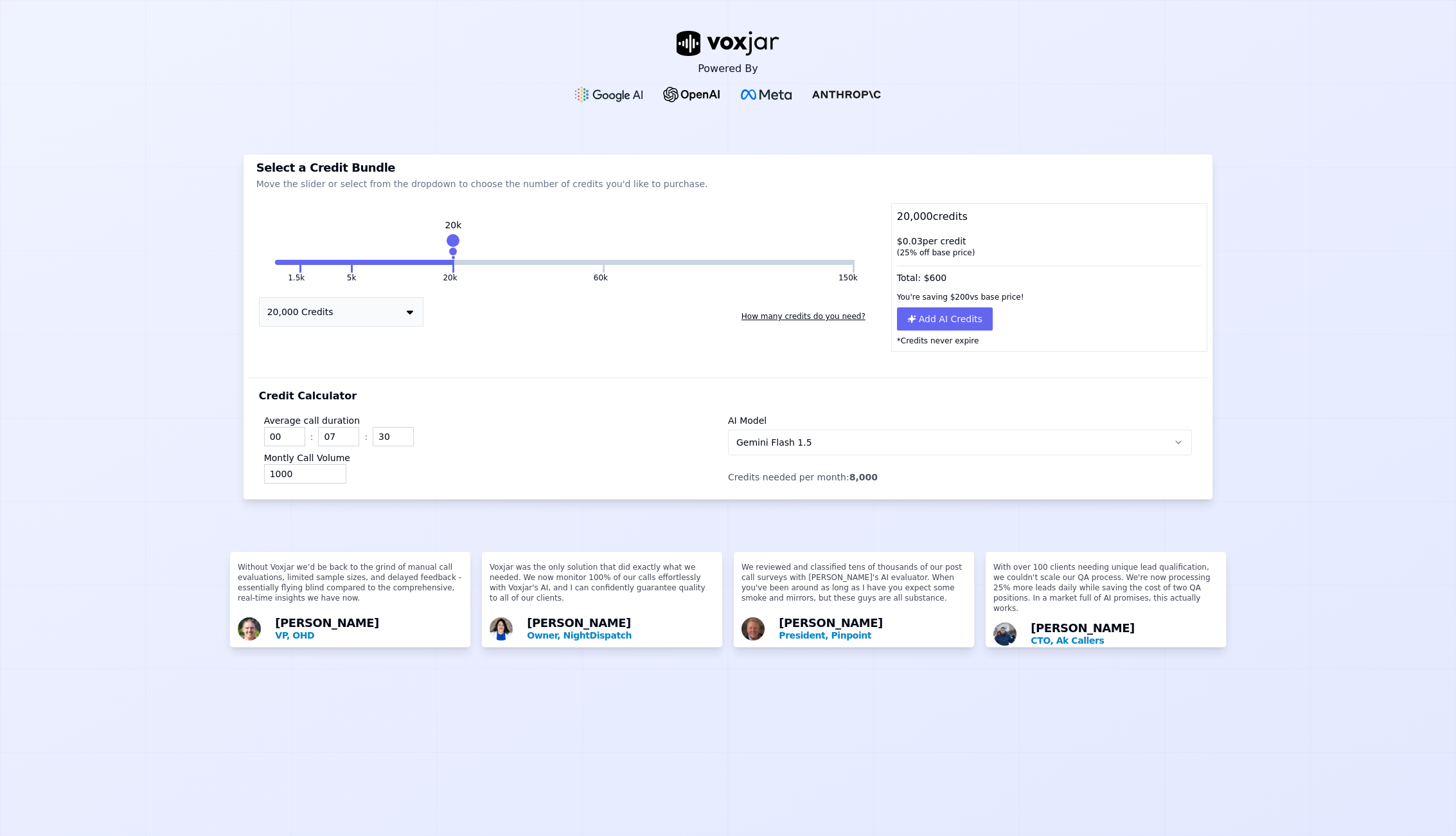
click at [353, 263] on button "20k" at bounding box center [402, 262] width 99 height 5
click at [345, 262] on button "5k" at bounding box center [326, 262] width 49 height 5
click at [271, 470] on input "1000" at bounding box center [305, 474] width 83 height 19
type input "1500"
drag, startPoint x: 387, startPoint y: 434, endPoint x: 427, endPoint y: 398, distance: 53.8
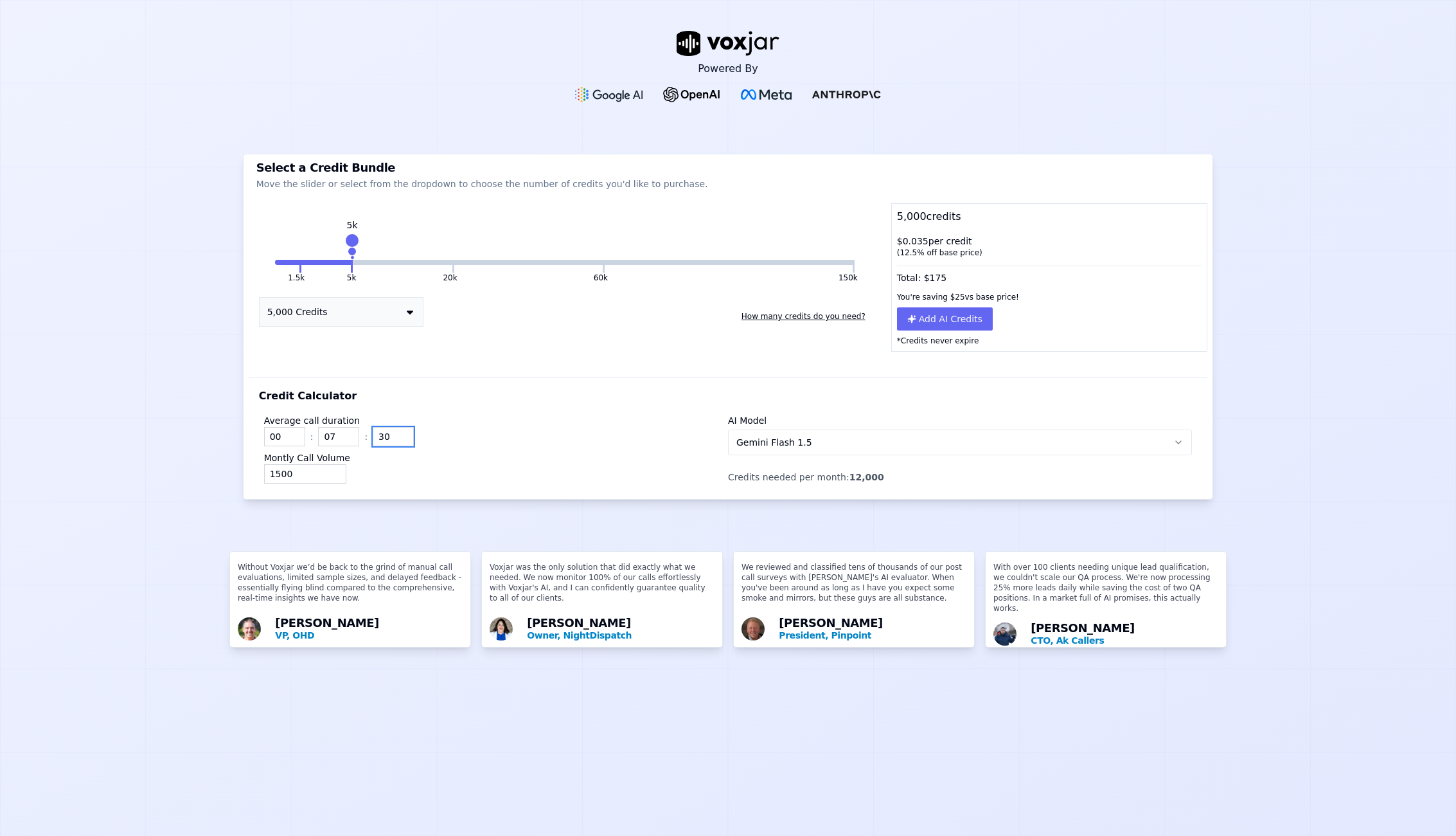
click at [351, 432] on div "00 : 07 : 30" at bounding box center [496, 436] width 464 height 19
type input "00"
click at [468, 424] on div "Average call duration 00 : 07 : 00" at bounding box center [496, 430] width 464 height 32
click at [408, 312] on icon at bounding box center [410, 312] width 7 height 10
click at [501, 368] on div "Credit Calculator Average call duration 00 : 07 : 00 Montly Call Volume 1500 AI…" at bounding box center [728, 425] width 959 height 147
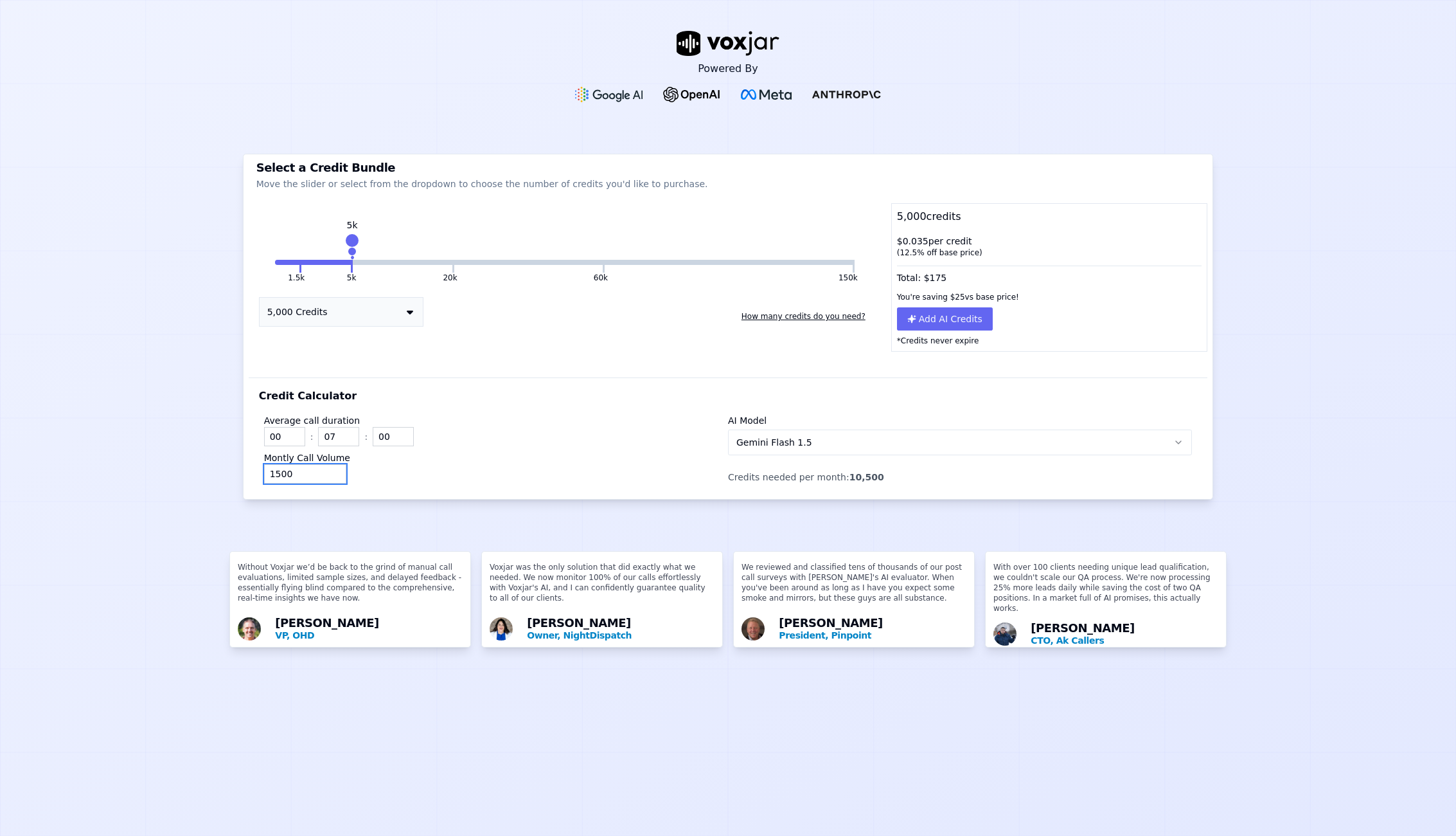
drag, startPoint x: 286, startPoint y: 474, endPoint x: 242, endPoint y: 473, distance: 44.0
click at [264, 474] on input "1500" at bounding box center [305, 474] width 83 height 19
click at [475, 468] on div "500" at bounding box center [496, 474] width 464 height 19
click at [266, 470] on input "500" at bounding box center [305, 474] width 83 height 19
click at [424, 465] on div "750" at bounding box center [496, 474] width 464 height 19
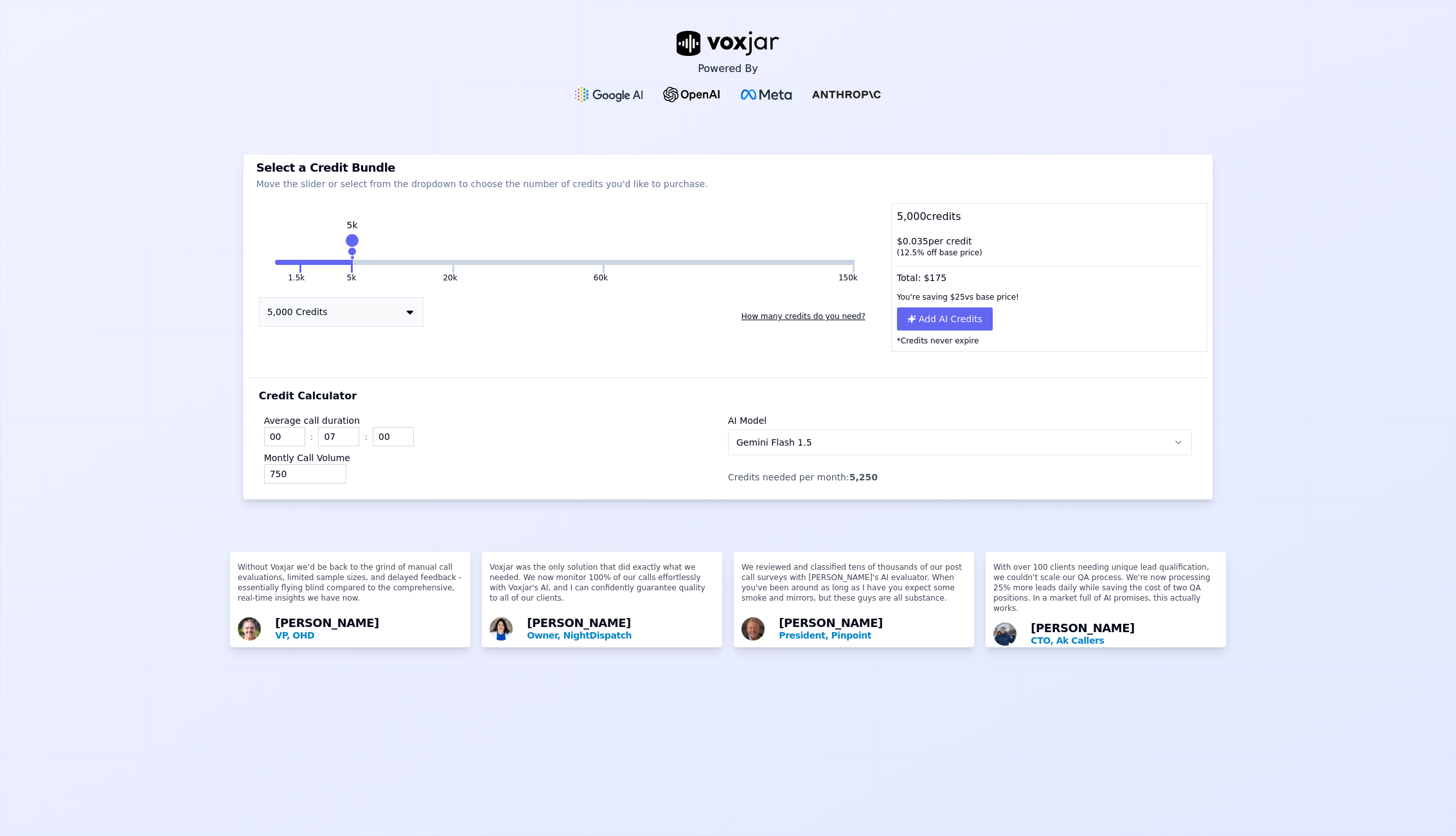
click at [452, 260] on button at bounding box center [453, 266] width 2 height 13
drag, startPoint x: 282, startPoint y: 471, endPoint x: 237, endPoint y: 465, distance: 45.4
click at [238, 466] on div "Powered By Select a Credit Bundle Move the slider or select from the dropdown t…" at bounding box center [728, 418] width 1456 height 836
click at [531, 440] on div "00 : 07 : 00" at bounding box center [496, 436] width 464 height 19
click at [351, 262] on button at bounding box center [352, 266] width 2 height 13
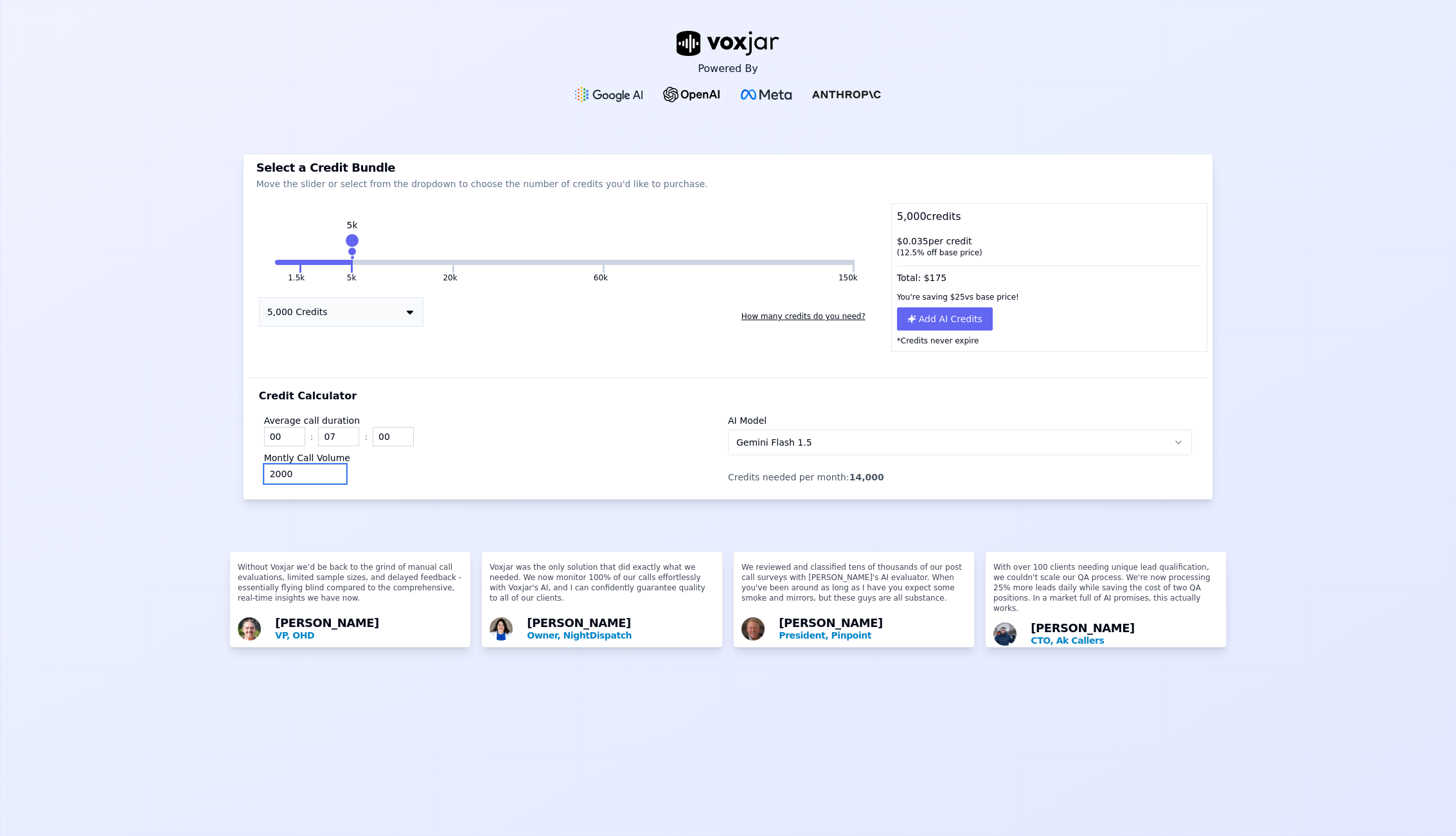
drag, startPoint x: 284, startPoint y: 471, endPoint x: 266, endPoint y: 473, distance: 18.1
click at [266, 473] on input "2000" at bounding box center [305, 474] width 83 height 19
type input "750"
click at [541, 405] on div "Average call duration 00 : 07 : 00 Montly Call Volume 750 AI Model Gemini Flash…" at bounding box center [728, 446] width 939 height 85
click at [932, 320] on button "Add AI Credits" at bounding box center [945, 319] width 96 height 23
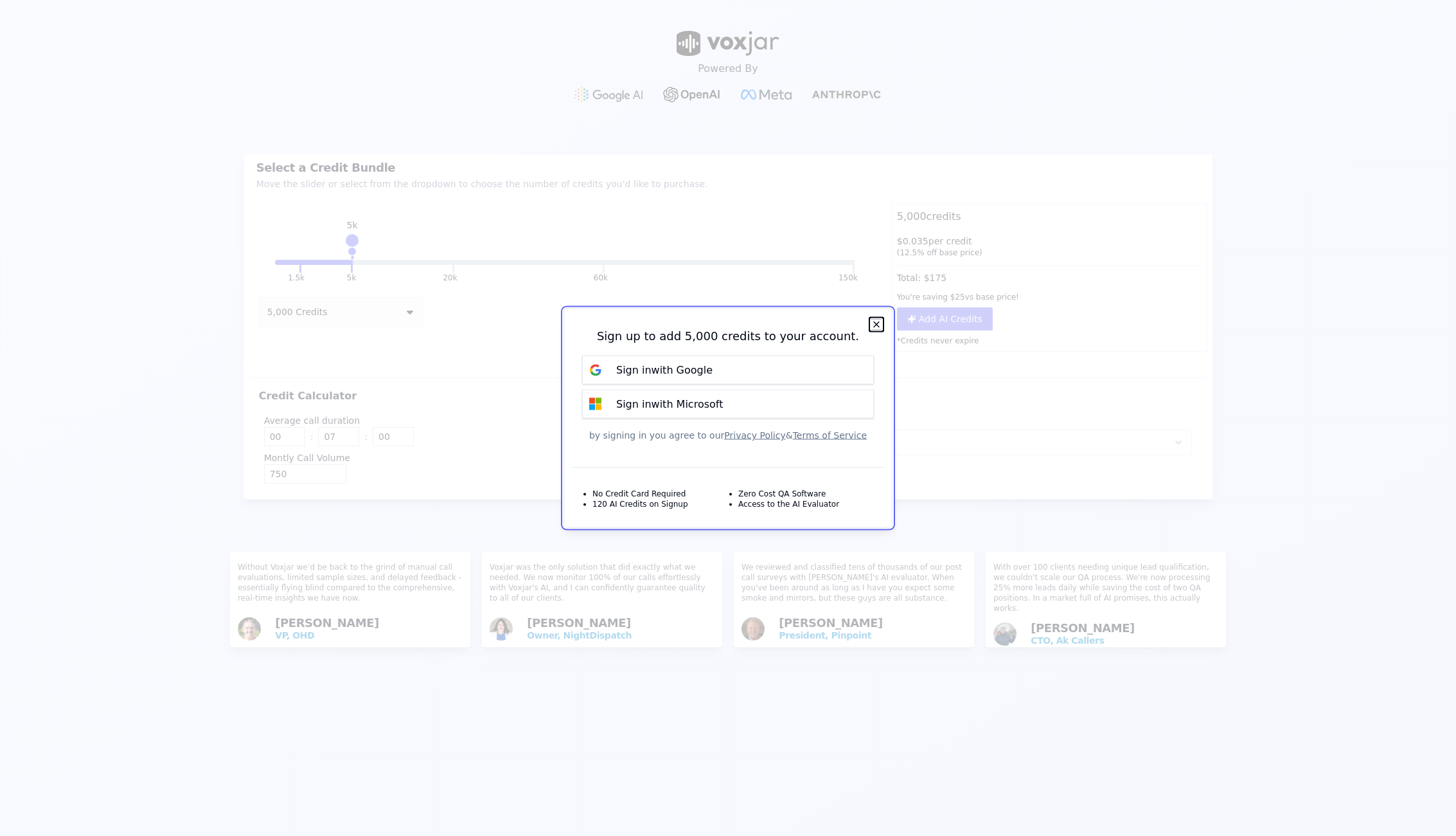
click at [877, 325] on icon "button" at bounding box center [876, 325] width 5 height 5
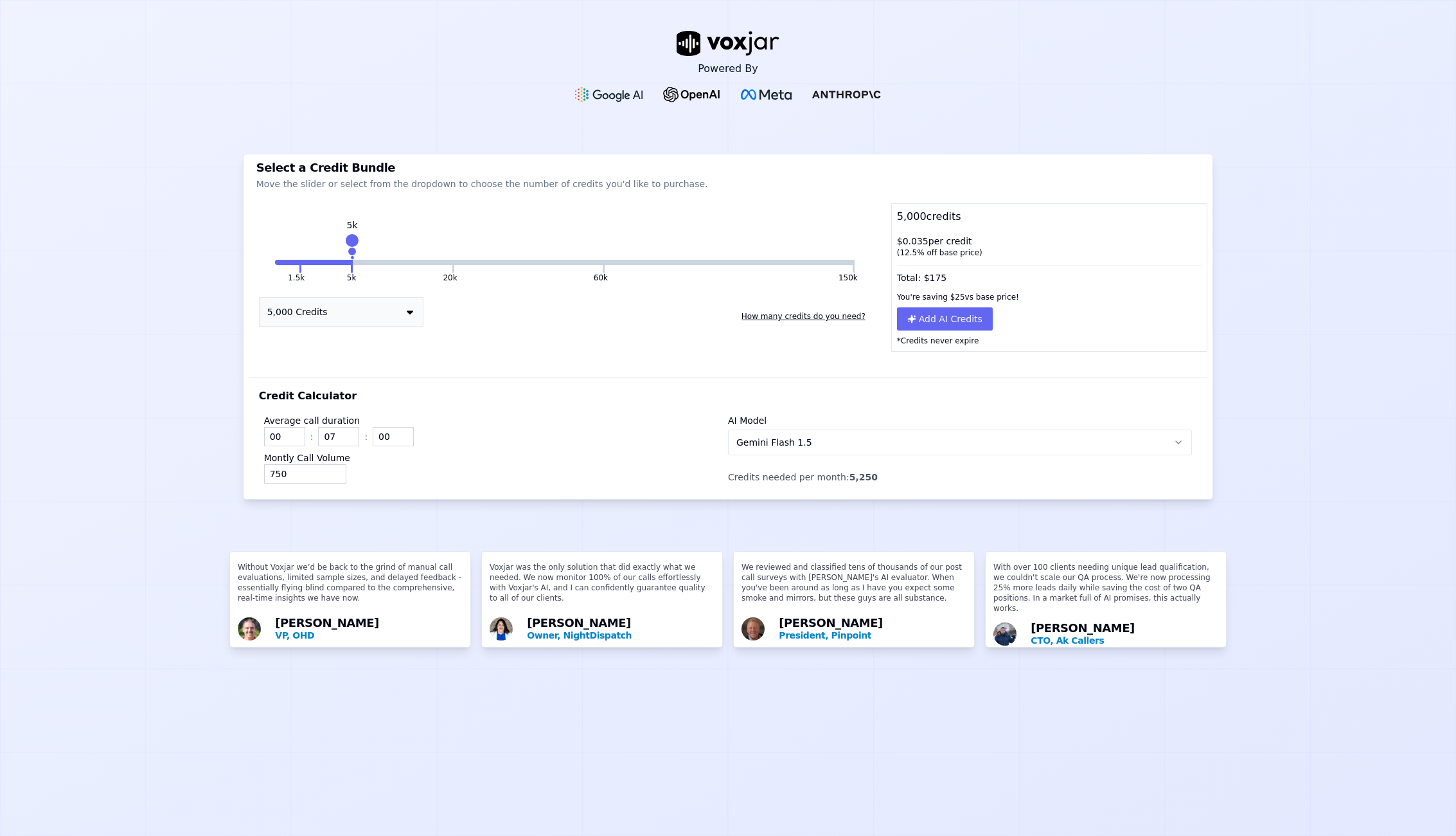
click at [455, 261] on button "60k" at bounding box center [528, 262] width 148 height 5
click at [443, 273] on div "1.5k 5k 20k 60k 150k 60k 60,000 Credits How many credits do you need?" at bounding box center [565, 290] width 632 height 123
drag, startPoint x: 443, startPoint y: 273, endPoint x: 445, endPoint y: 264, distance: 9.2
click at [445, 264] on button "20k" at bounding box center [402, 262] width 99 height 5
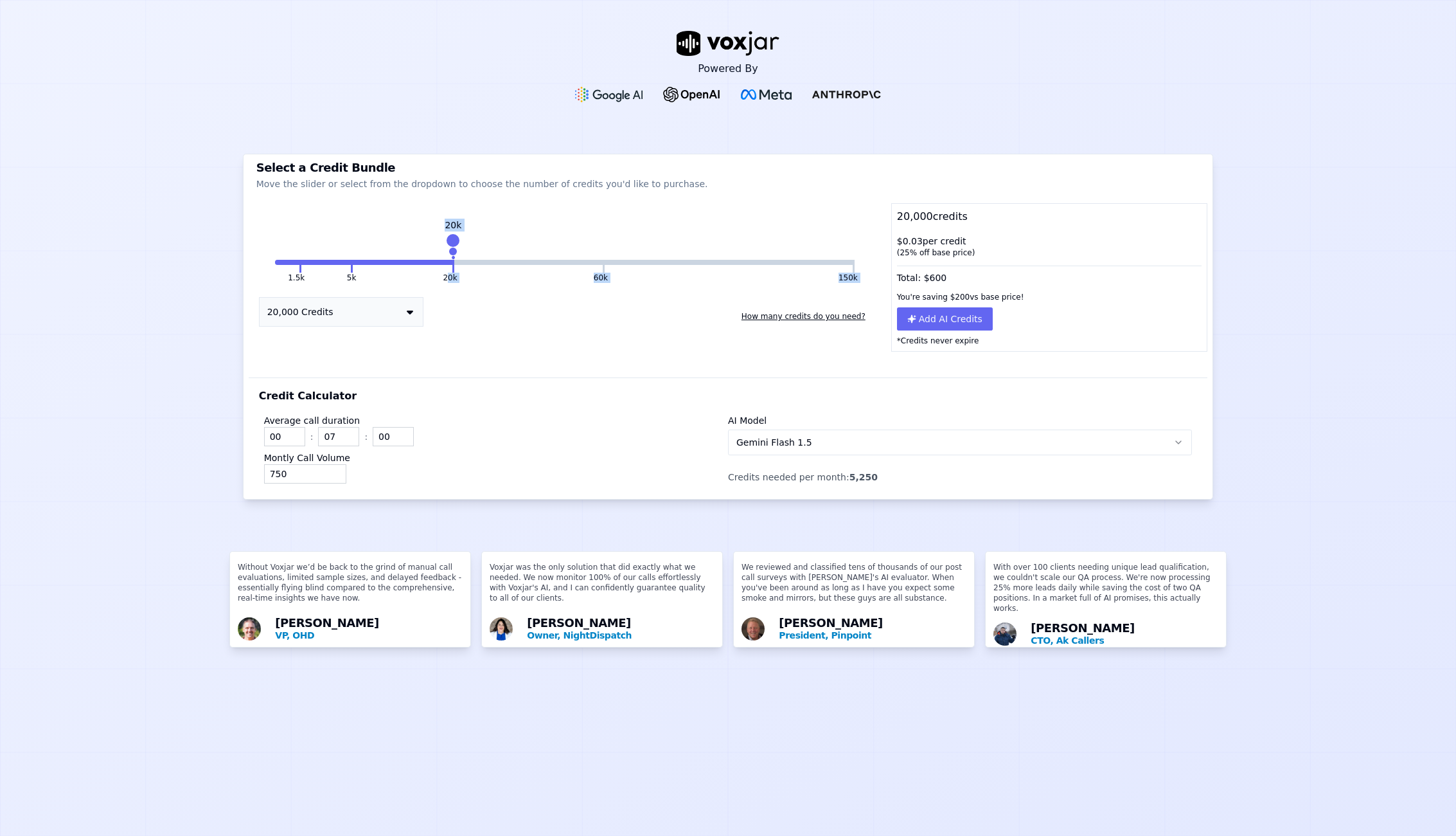
click at [351, 261] on button at bounding box center [352, 266] width 2 height 13
click at [605, 263] on button "150k" at bounding box center [728, 262] width 248 height 5
click at [594, 260] on button "60k" at bounding box center [528, 262] width 148 height 5
click at [353, 261] on button "20k" at bounding box center [402, 262] width 99 height 5
click at [353, 261] on button "20k" at bounding box center [402, 262] width 99 height 5
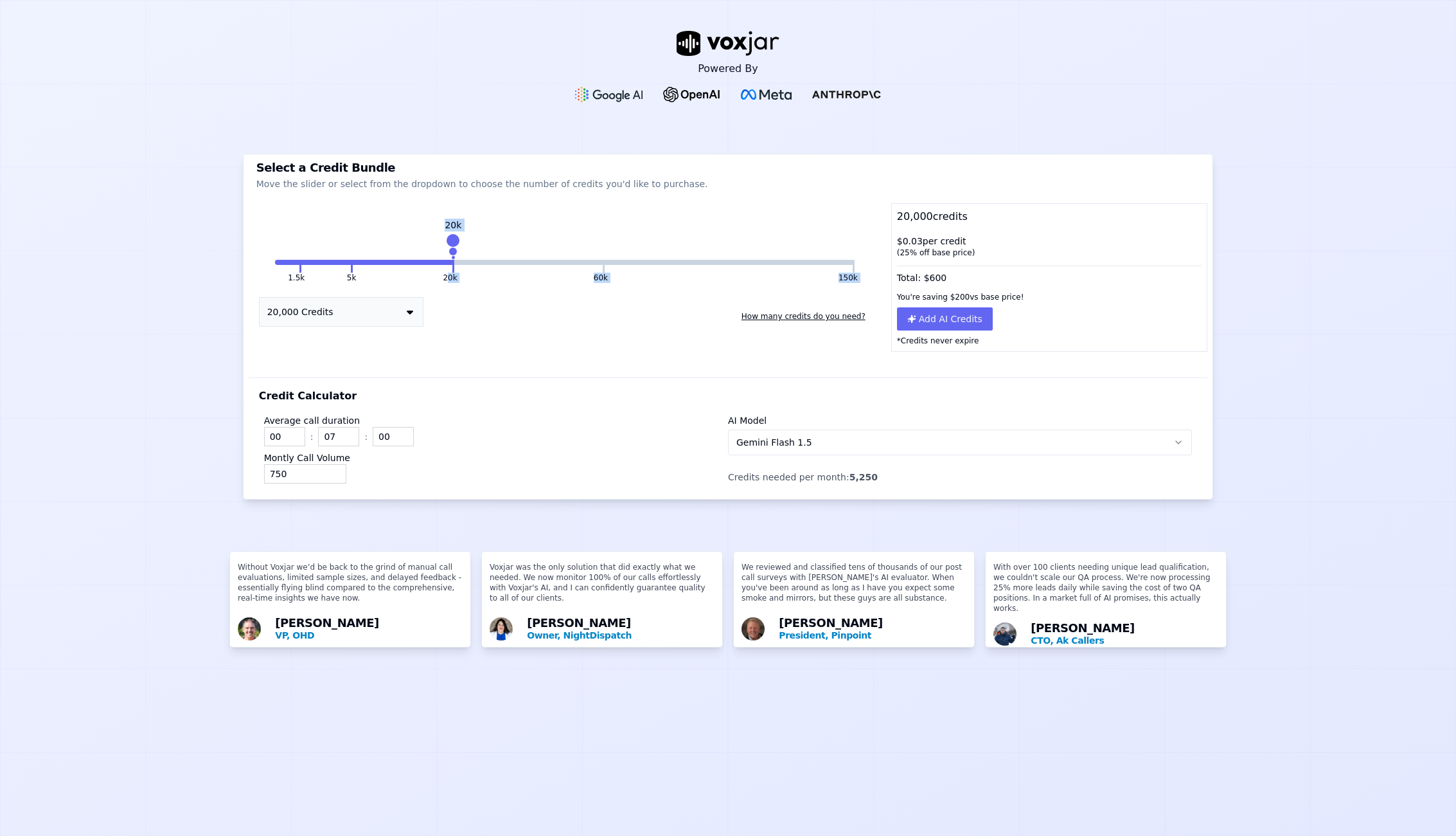
click at [346, 263] on button "5k" at bounding box center [326, 262] width 49 height 5
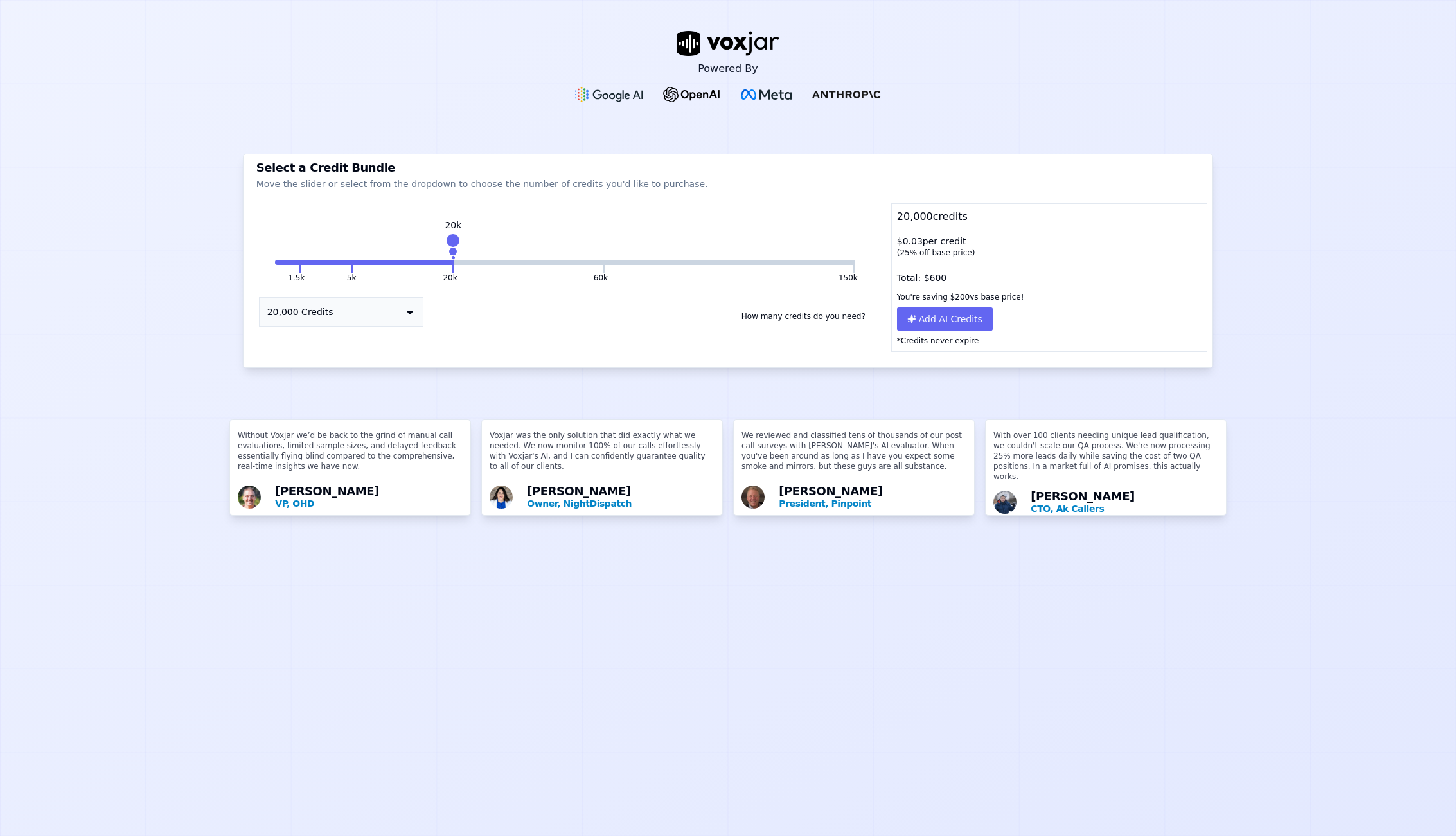
click at [351, 262] on button at bounding box center [352, 266] width 2 height 13
click at [455, 261] on button "60k" at bounding box center [528, 262] width 148 height 5
click at [452, 261] on button at bounding box center [453, 266] width 2 height 13
